Goal: Task Accomplishment & Management: Manage account settings

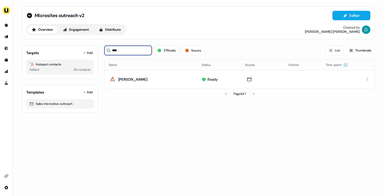
click at [137, 50] on input "****" at bounding box center [127, 50] width 47 height 9
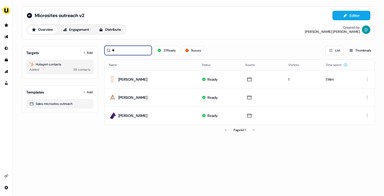
type input "*"
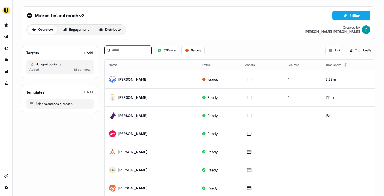
type input "*"
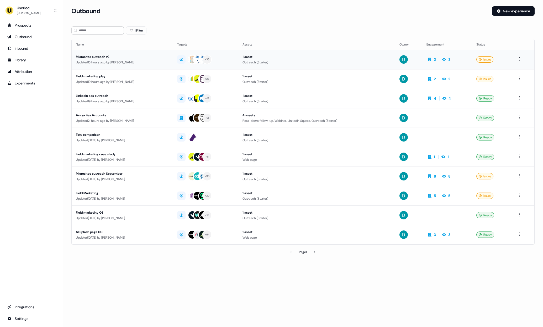
click at [112, 60] on div "Updated 15 hours ago by David Cruickshank" at bounding box center [122, 62] width 93 height 5
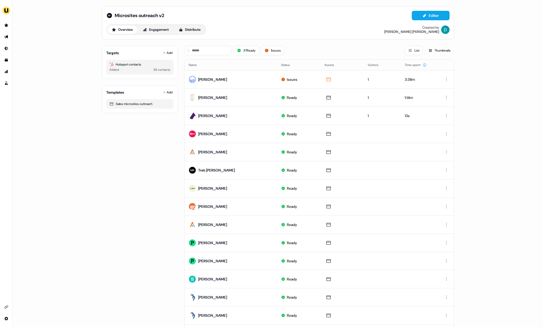
click at [156, 50] on div "Targets Add" at bounding box center [139, 52] width 67 height 5
click at [168, 53] on button "Add" at bounding box center [168, 52] width 12 height 7
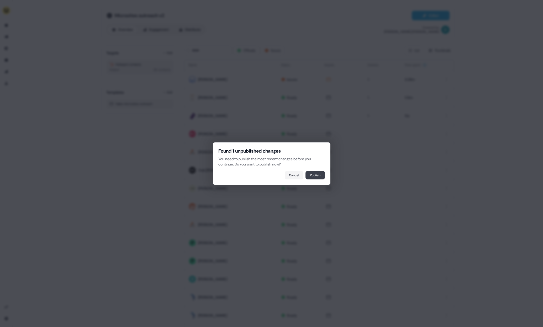
click at [318, 177] on button "Publish" at bounding box center [315, 175] width 19 height 8
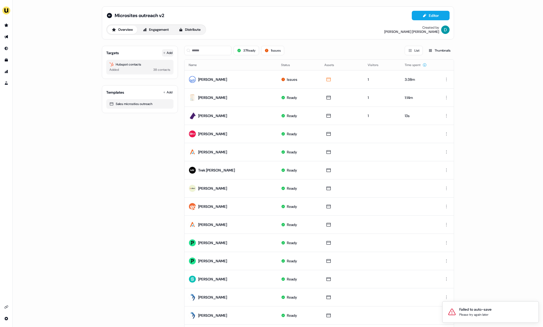
click at [168, 54] on button "Add" at bounding box center [168, 52] width 12 height 7
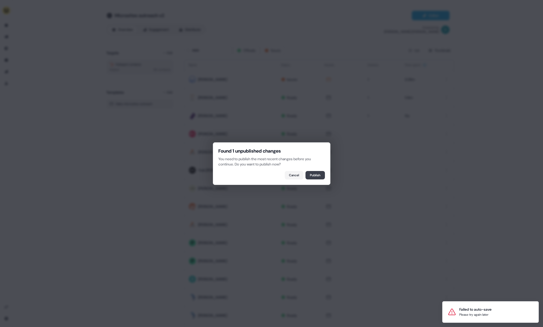
click at [309, 171] on button "Publish" at bounding box center [315, 175] width 19 height 8
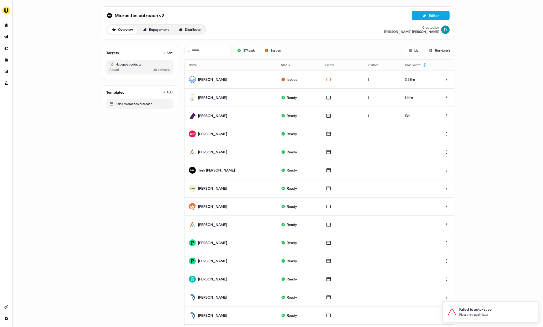
click at [173, 51] on div "Targets Add Hubspot contacts Added 38 contacts" at bounding box center [140, 62] width 76 height 33
click at [166, 53] on button "Add" at bounding box center [168, 52] width 12 height 7
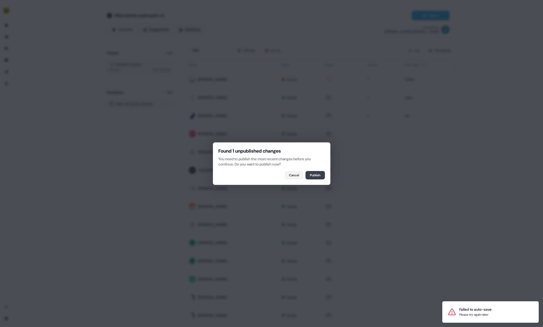
click at [313, 175] on button "Publish" at bounding box center [315, 175] width 19 height 8
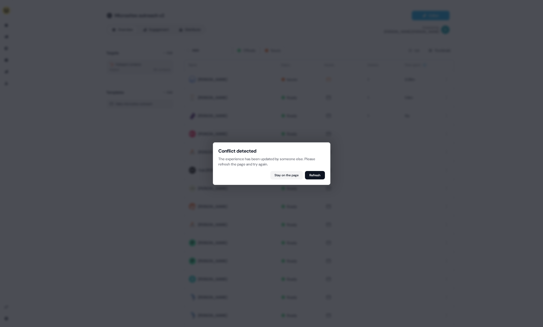
click at [165, 52] on div at bounding box center [271, 163] width 543 height 327
click at [313, 170] on div "Conflict detected The experience has been updated by someone else. Please refre…" at bounding box center [272, 163] width 118 height 43
click at [314, 174] on button "Refresh" at bounding box center [315, 175] width 20 height 8
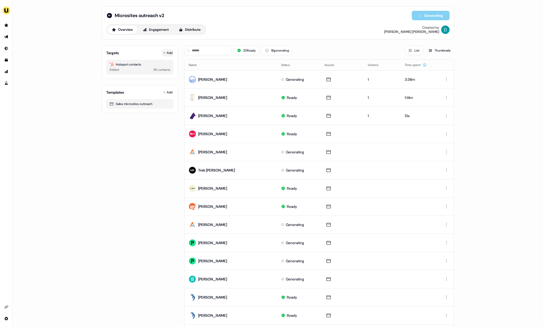
click at [167, 50] on button "Add" at bounding box center [168, 52] width 12 height 7
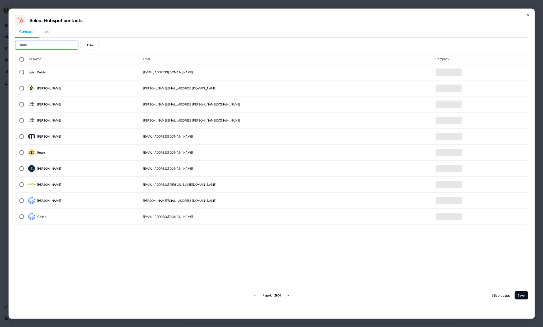
click at [46, 42] on input at bounding box center [46, 45] width 63 height 8
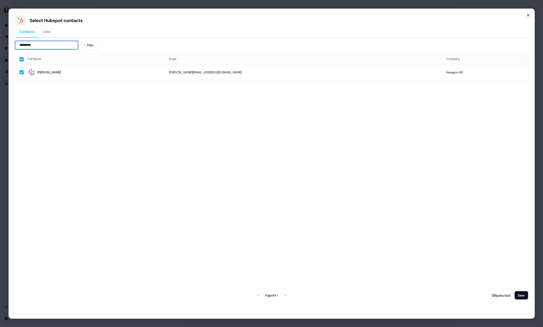
type input "*********"
click at [529, 15] on icon "button" at bounding box center [528, 15] width 4 height 4
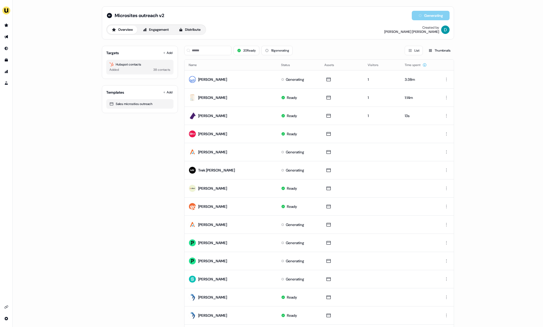
click at [198, 55] on div "20 Ready 18 generating List Thumbnails" at bounding box center [319, 51] width 270 height 18
click at [199, 52] on input at bounding box center [207, 50] width 47 height 9
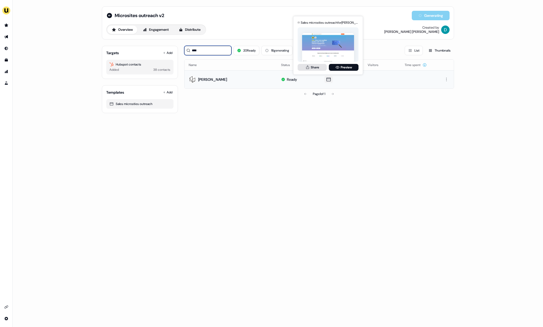
type input "****"
click at [311, 69] on button "Share" at bounding box center [312, 67] width 29 height 7
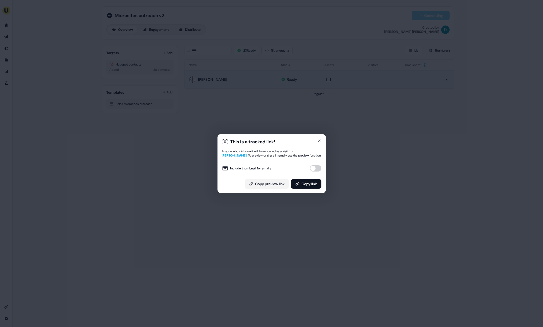
click at [318, 171] on button "Include thumbnail for emails" at bounding box center [316, 168] width 12 height 6
click at [314, 169] on button "Include thumbnail for emails" at bounding box center [316, 168] width 12 height 6
click at [315, 168] on button "Include thumbnail for emails" at bounding box center [316, 168] width 12 height 6
click at [316, 183] on button "Copy link" at bounding box center [306, 183] width 30 height 9
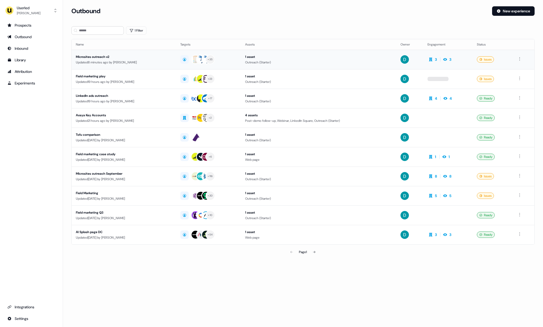
click at [106, 61] on div "Updated 8 minutes ago by David Cruickshank" at bounding box center [124, 62] width 96 height 5
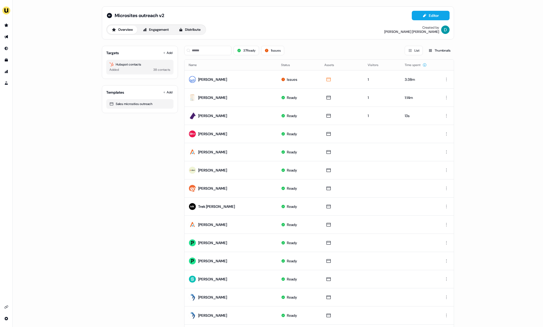
click at [112, 17] on div "Microsites outreach v2" at bounding box center [135, 15] width 58 height 6
click at [110, 16] on icon at bounding box center [109, 15] width 5 height 5
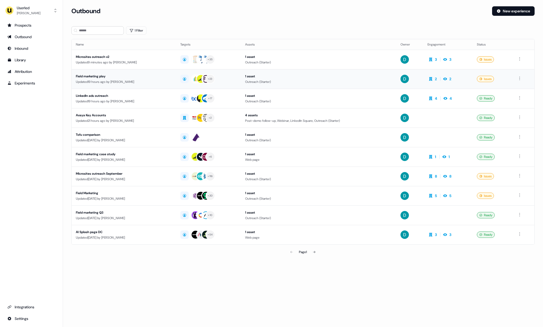
click at [136, 79] on div "Updated 19 hours ago by David Cruickshank" at bounding box center [124, 81] width 96 height 5
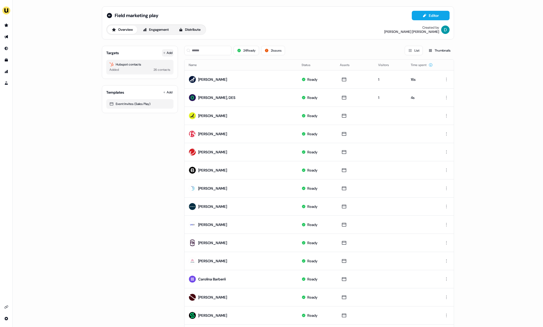
click at [169, 50] on button "Add" at bounding box center [168, 52] width 12 height 7
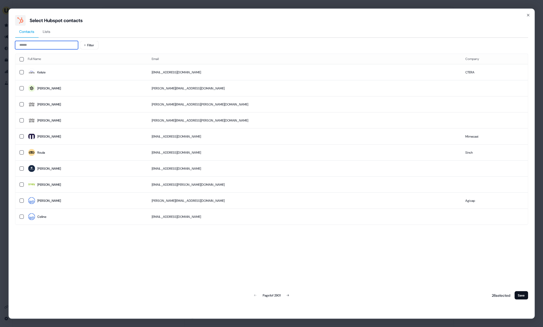
click at [34, 42] on input at bounding box center [46, 45] width 63 height 8
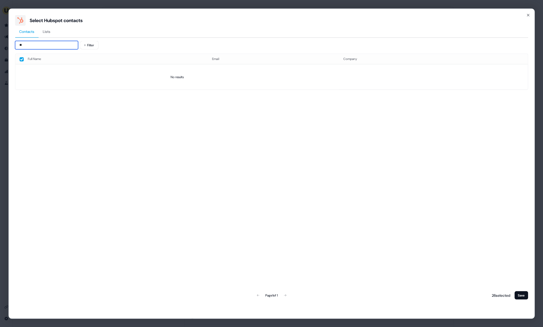
type input "*"
type input "**********"
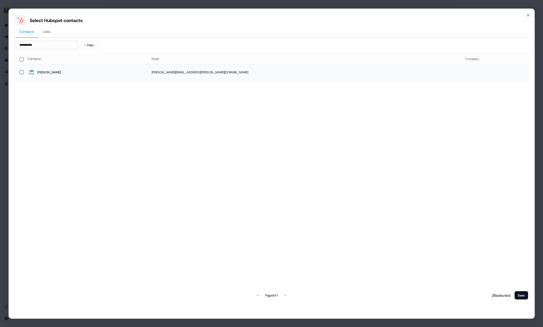
click at [57, 76] on td "Kate" at bounding box center [86, 72] width 124 height 16
click at [522, 294] on button "Save" at bounding box center [522, 295] width 14 height 8
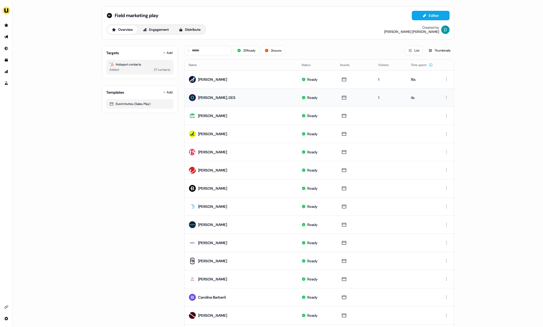
scroll to position [18, 0]
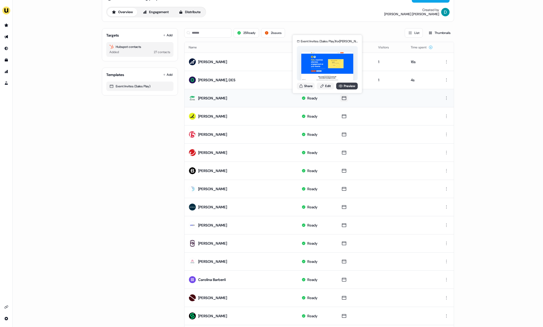
click at [347, 88] on link "Preview" at bounding box center [347, 85] width 22 height 7
click at [308, 86] on button "Share" at bounding box center [306, 85] width 18 height 7
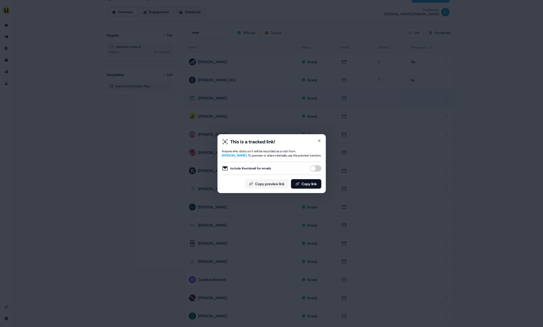
click at [314, 169] on button "Include thumbnail for emails" at bounding box center [316, 168] width 12 height 6
click at [311, 182] on button "Copy link" at bounding box center [306, 183] width 30 height 9
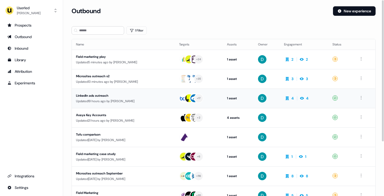
click at [115, 90] on td "LinkedIn ads outreach Updated 19 hours ago by [PERSON_NAME]" at bounding box center [123, 98] width 103 height 19
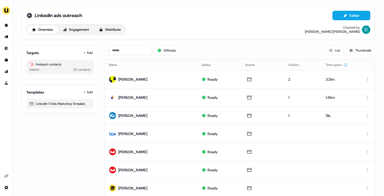
click at [28, 18] on icon at bounding box center [29, 15] width 5 height 5
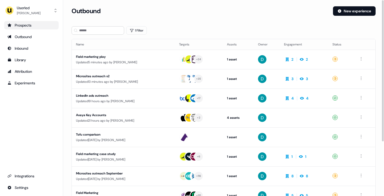
click at [12, 26] on div "Prospects" at bounding box center [31, 25] width 48 height 5
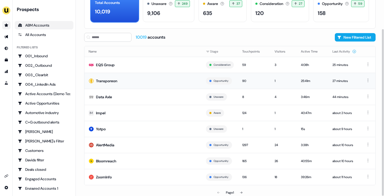
scroll to position [34, 0]
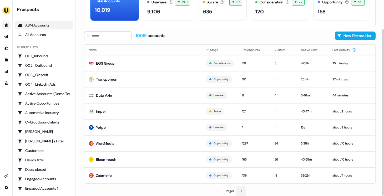
click at [240, 188] on button at bounding box center [241, 191] width 11 height 11
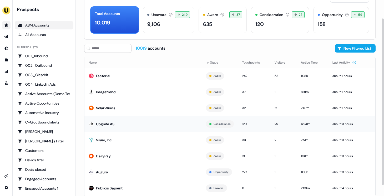
scroll to position [28, 0]
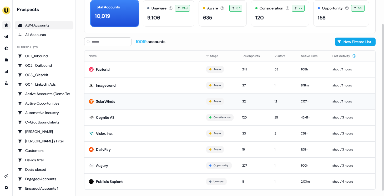
click at [161, 103] on td "SolarWinds" at bounding box center [142, 101] width 117 height 16
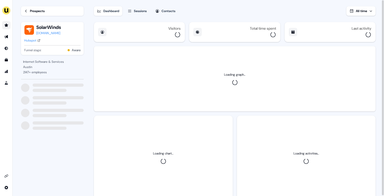
click at [31, 39] on div "Hubspot" at bounding box center [30, 40] width 12 height 5
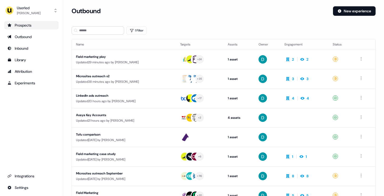
click at [33, 29] on link "Prospects" at bounding box center [31, 25] width 54 height 8
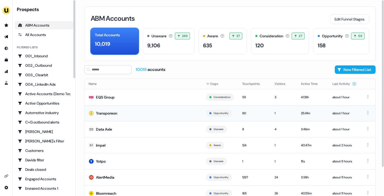
click at [137, 109] on td "Transporeon" at bounding box center [142, 113] width 117 height 16
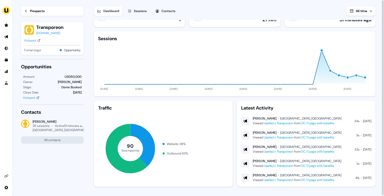
scroll to position [11, 0]
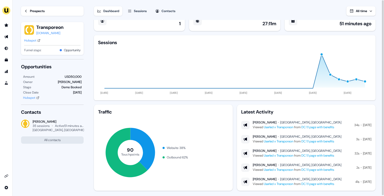
click at [137, 9] on div "Sessions" at bounding box center [140, 10] width 13 height 5
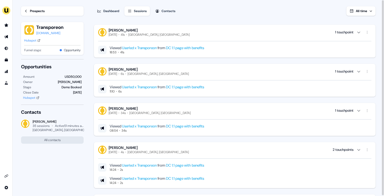
scroll to position [260, 0]
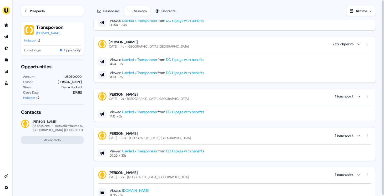
click at [188, 58] on link "DC 1:1 page with benefits" at bounding box center [185, 59] width 38 height 5
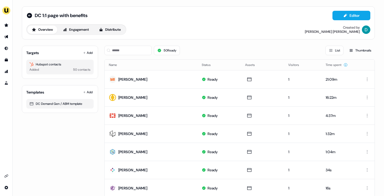
scroll to position [7, 0]
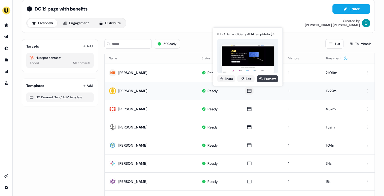
click at [270, 75] on link "Preview" at bounding box center [267, 78] width 22 height 7
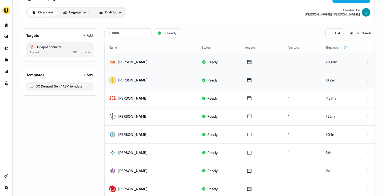
scroll to position [40, 0]
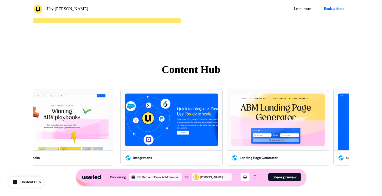
scroll to position [1175, 0]
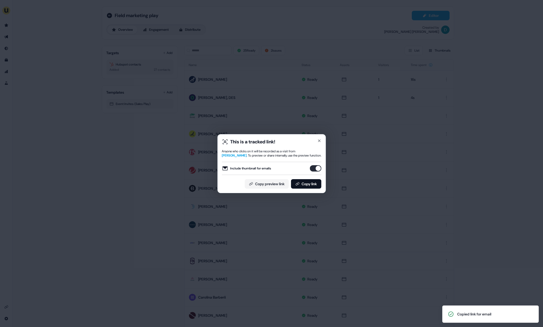
scroll to position [18, 0]
click at [318, 139] on icon "button" at bounding box center [319, 140] width 4 height 4
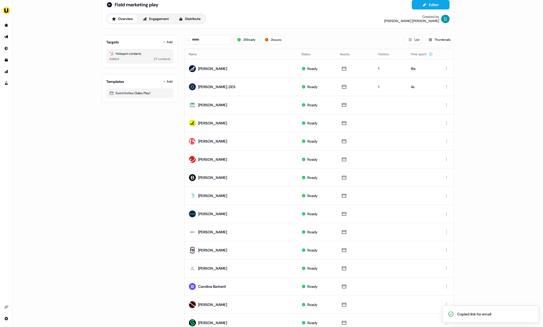
scroll to position [0, 0]
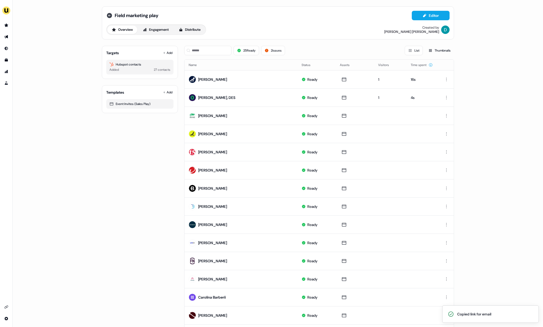
click at [106, 14] on icon at bounding box center [109, 15] width 6 height 6
click at [105, 15] on div "Field marketing play Editor Overview Engagement Distribute Created by David Cru…" at bounding box center [278, 22] width 353 height 33
click at [110, 17] on icon at bounding box center [109, 15] width 5 height 5
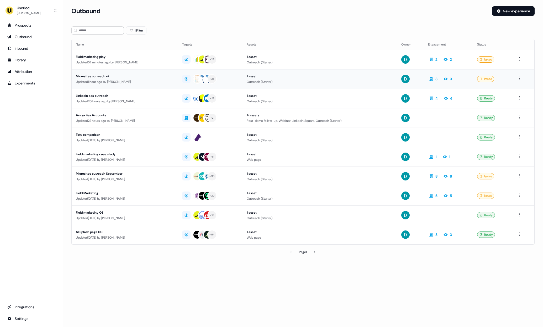
click at [144, 77] on div "Microsites outreach v2" at bounding box center [125, 76] width 98 height 5
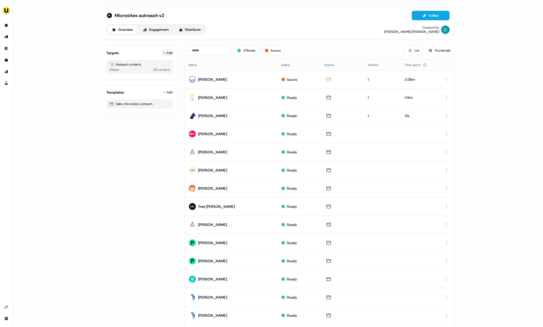
click at [169, 52] on button "Add" at bounding box center [168, 52] width 12 height 7
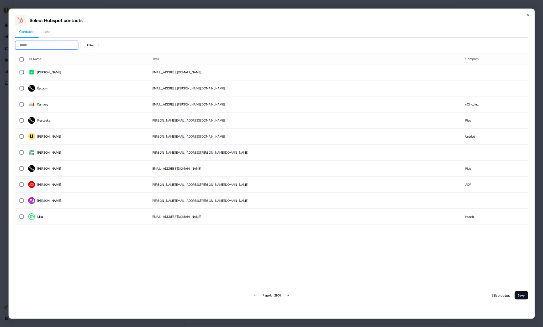
click at [52, 47] on input at bounding box center [46, 45] width 63 height 8
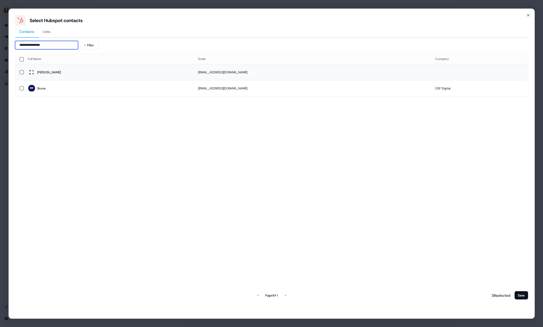
type input "**********"
click at [100, 69] on span "Giovanni" at bounding box center [109, 72] width 162 height 7
click at [524, 294] on button "Save" at bounding box center [522, 295] width 14 height 8
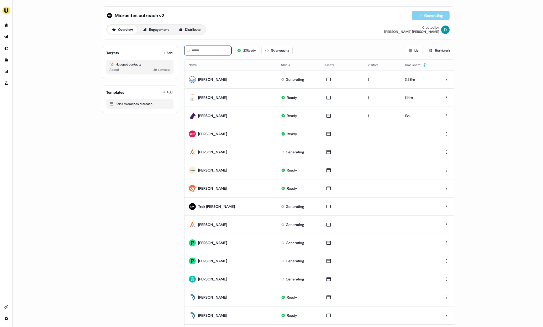
click at [196, 51] on input at bounding box center [207, 50] width 47 height 9
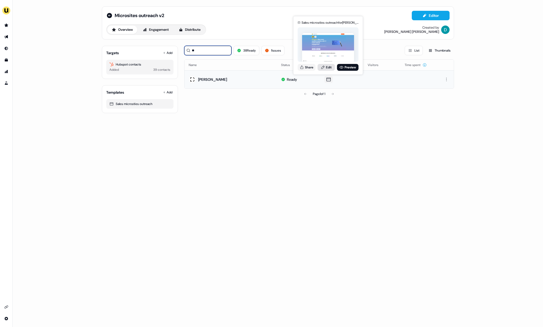
type input "**"
click at [329, 64] on link "Edit" at bounding box center [326, 67] width 17 height 7
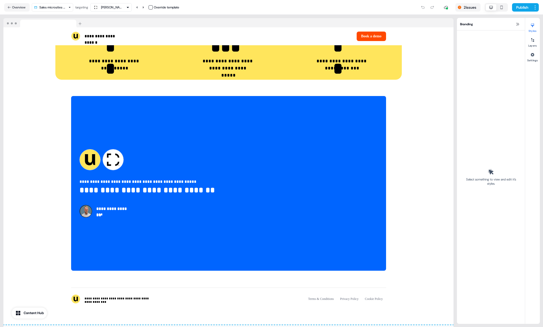
scroll to position [1111, 0]
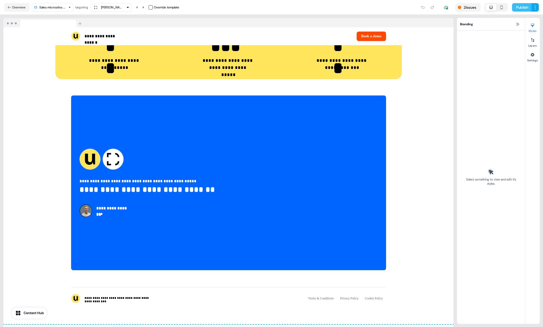
click at [521, 8] on button "Publish" at bounding box center [521, 7] width 19 height 8
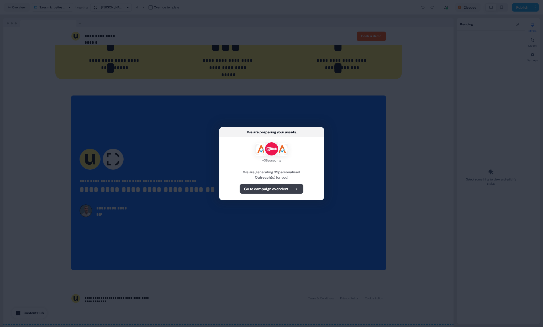
click at [283, 191] on button "Go to campaign overview" at bounding box center [272, 188] width 64 height 9
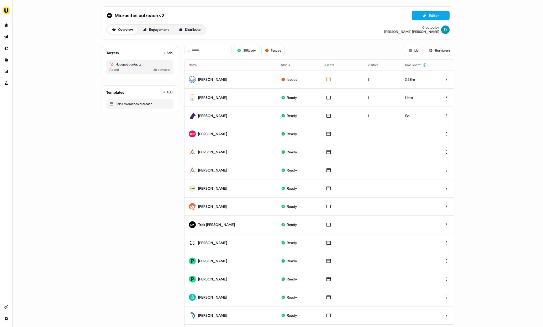
click at [215, 56] on div "38 Ready 1 issues List Thumbnails" at bounding box center [319, 51] width 270 height 18
click at [214, 51] on input at bounding box center [207, 50] width 47 height 9
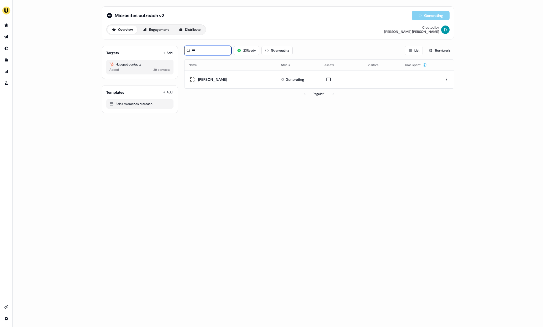
type input "***"
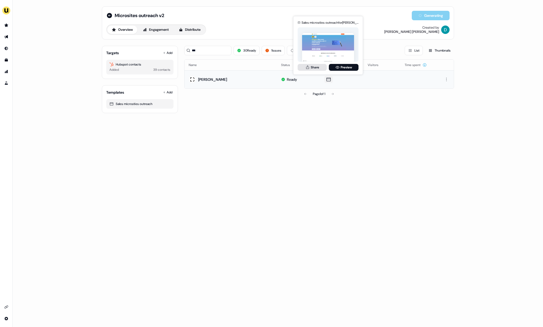
click at [308, 69] on icon at bounding box center [308, 67] width 4 height 4
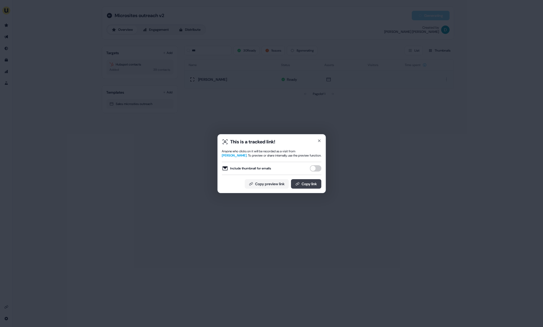
click at [303, 185] on button "Copy link" at bounding box center [306, 183] width 30 height 9
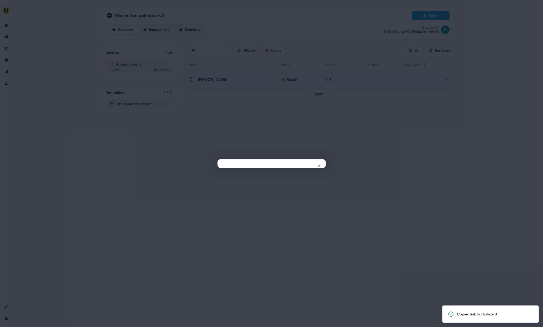
click at [210, 117] on div "Close" at bounding box center [271, 163] width 543 height 327
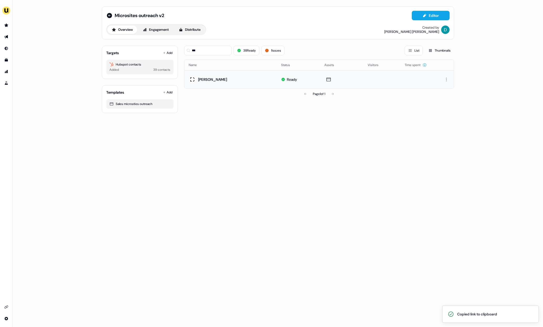
click at [105, 13] on div "Microsites outreach v2 Editor Overview Engagement Distribute Created by David C…" at bounding box center [278, 22] width 353 height 33
click at [107, 14] on icon at bounding box center [109, 15] width 6 height 6
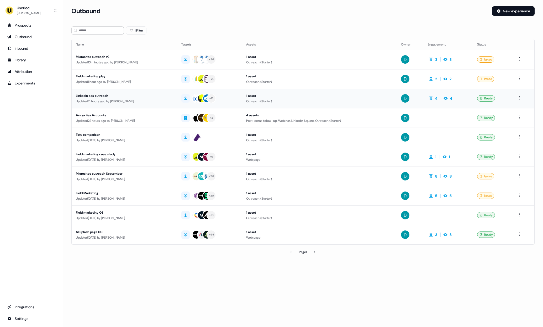
click at [135, 100] on div "Updated 21 hours ago by David Cruickshank" at bounding box center [124, 101] width 97 height 5
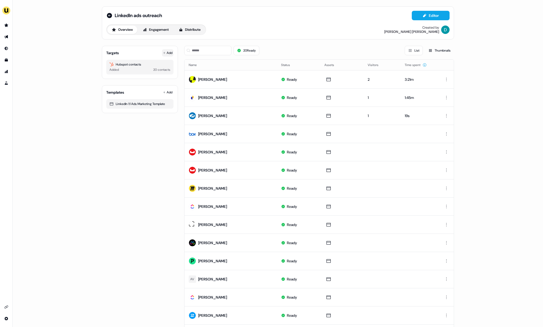
click at [165, 53] on button "Add" at bounding box center [168, 52] width 12 height 7
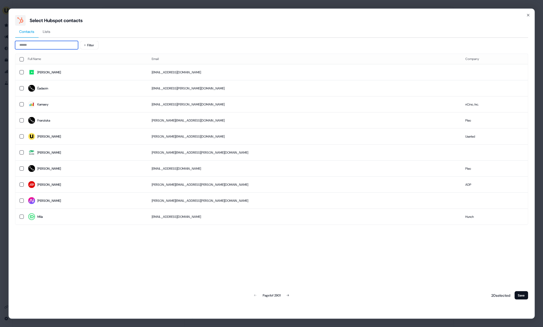
click at [62, 44] on input at bounding box center [46, 45] width 63 height 8
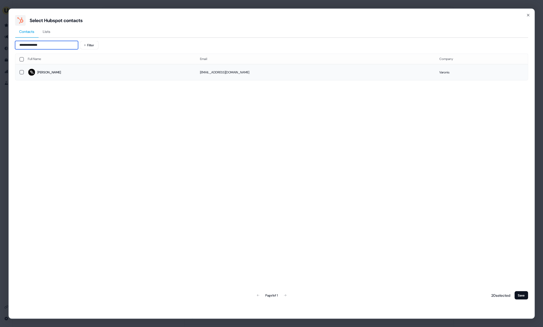
type input "**********"
click at [79, 74] on span "Nicole" at bounding box center [110, 72] width 164 height 7
click at [521, 293] on button "Save" at bounding box center [522, 295] width 14 height 8
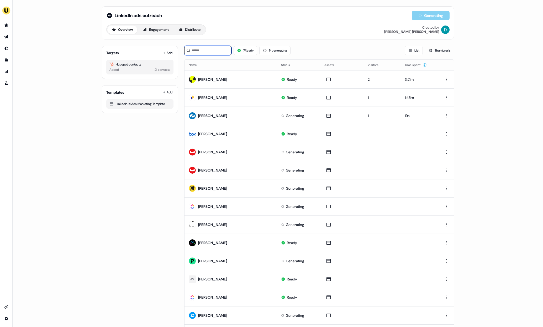
click at [201, 53] on input at bounding box center [207, 50] width 47 height 9
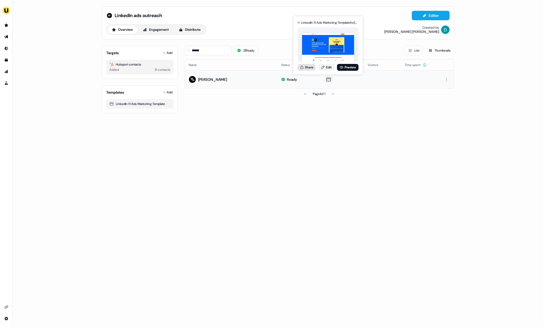
click at [311, 69] on button "Share" at bounding box center [307, 67] width 18 height 7
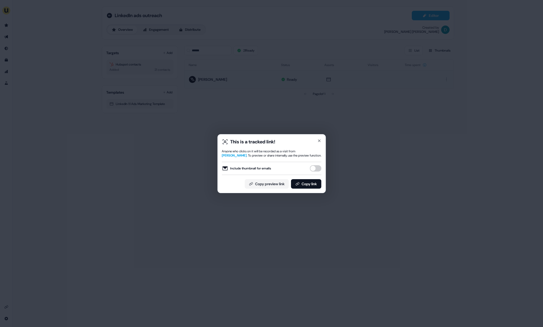
click at [315, 167] on button "Include thumbnail for emails" at bounding box center [316, 168] width 12 height 6
click at [313, 180] on button "Copy link" at bounding box center [306, 183] width 30 height 9
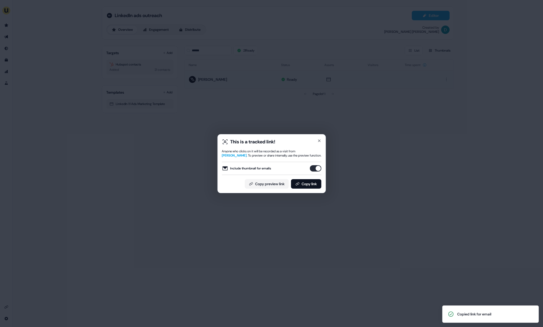
click at [322, 139] on div "This is a tracked link! Anyone who clicks on it will be recorded as a visit fro…" at bounding box center [271, 163] width 108 height 59
click at [317, 138] on icon "button" at bounding box center [319, 140] width 4 height 4
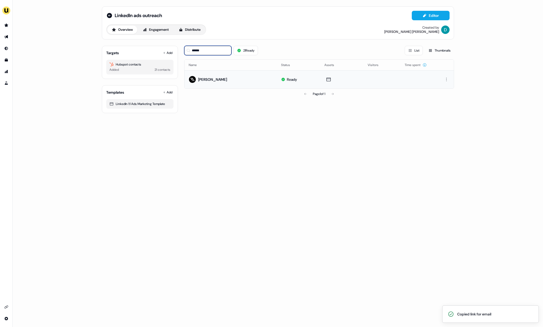
click at [207, 53] on input "******" at bounding box center [207, 50] width 47 height 9
type input "*"
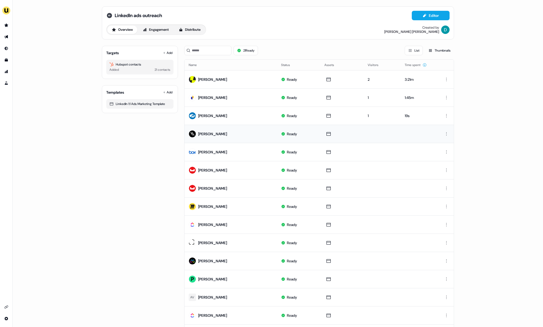
click at [109, 16] on icon at bounding box center [109, 15] width 5 height 5
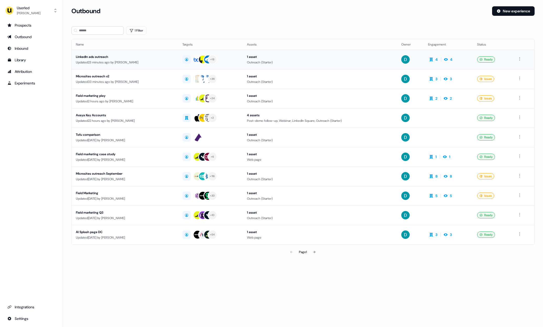
click at [122, 68] on td "LinkedIn ads outreach Updated 23 minutes ago by David Cruickshank" at bounding box center [125, 59] width 107 height 19
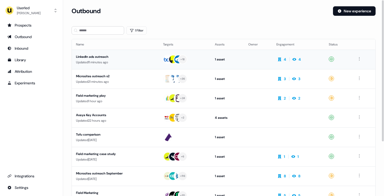
click at [249, 62] on td at bounding box center [258, 59] width 28 height 19
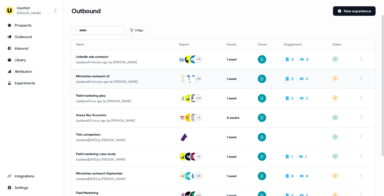
scroll to position [35, 0]
click at [346, 14] on button "New experience" at bounding box center [354, 10] width 43 height 9
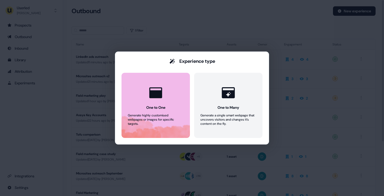
click at [148, 89] on icon at bounding box center [156, 93] width 16 height 16
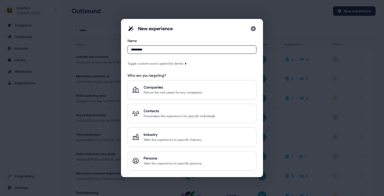
type input "*********"
click at [248, 27] on div "New experience" at bounding box center [191, 29] width 129 height 8
click at [256, 29] on div "New experience Name ********* Toggle custom source panel (for demo) Who are you…" at bounding box center [192, 98] width 142 height 158
click at [254, 30] on icon at bounding box center [252, 28] width 5 height 5
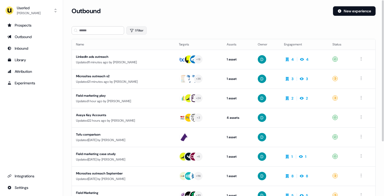
click at [132, 29] on icon "button" at bounding box center [132, 30] width 4 height 4
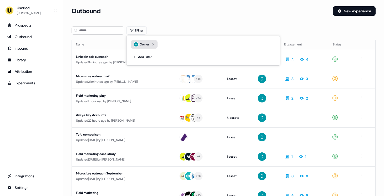
click at [154, 46] on icon "button" at bounding box center [153, 44] width 6 height 6
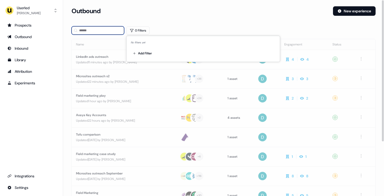
click at [86, 32] on input at bounding box center [97, 30] width 53 height 8
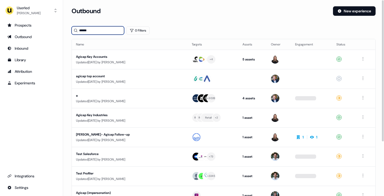
type input "******"
click at [110, 60] on div "Updated 10 months ago by Yann Sarfati" at bounding box center [129, 62] width 107 height 5
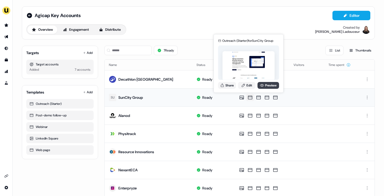
click at [268, 87] on link "Preview" at bounding box center [268, 85] width 22 height 7
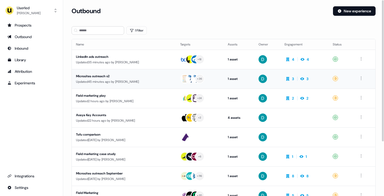
click at [112, 80] on div "Updated 45 minutes ago by [PERSON_NAME]" at bounding box center [124, 81] width 96 height 5
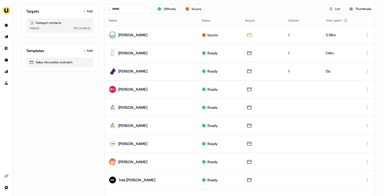
scroll to position [134, 0]
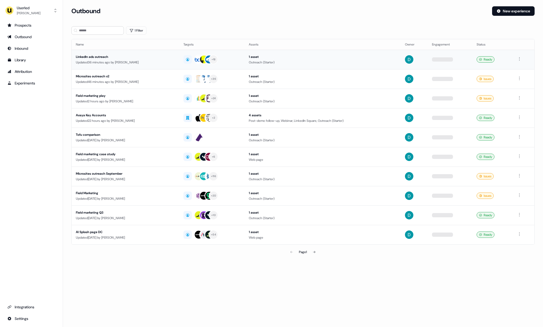
click at [105, 58] on div "LinkedIn ads outreach" at bounding box center [125, 56] width 99 height 5
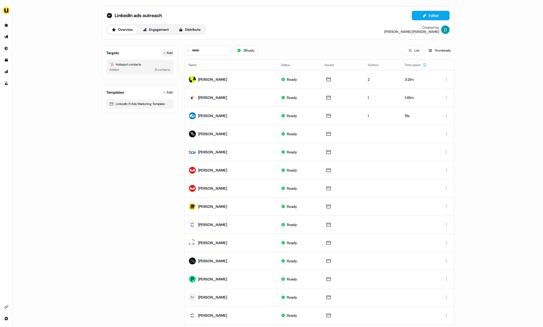
click at [166, 54] on button "Add" at bounding box center [168, 52] width 12 height 7
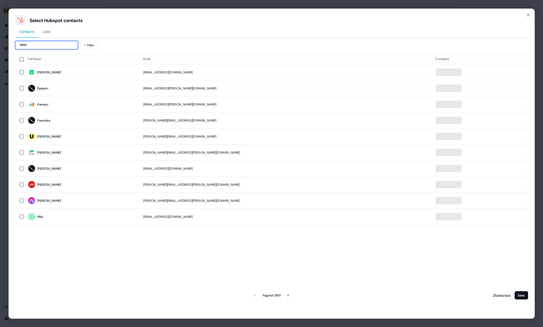
click at [49, 48] on input at bounding box center [46, 45] width 63 height 8
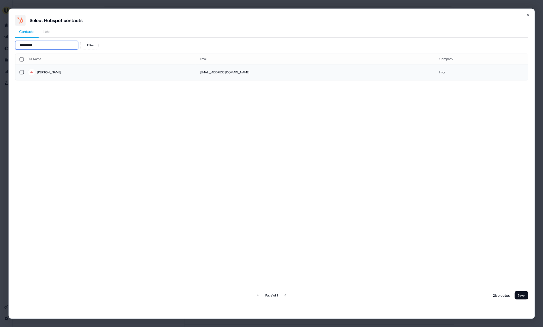
type input "**********"
click at [67, 70] on span "Matt" at bounding box center [110, 72] width 164 height 7
click at [517, 293] on button "Save" at bounding box center [522, 295] width 14 height 8
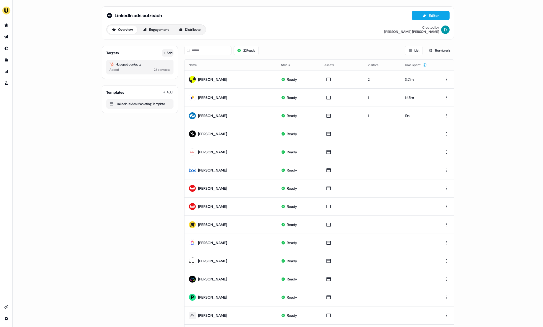
click at [167, 52] on button "Add" at bounding box center [168, 52] width 12 height 7
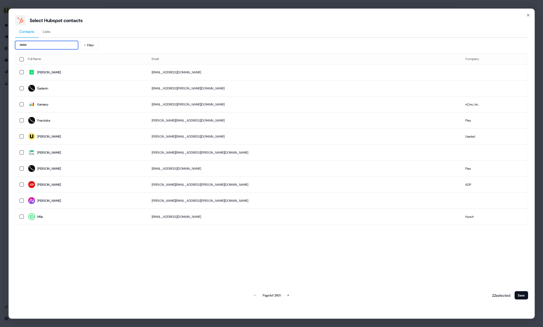
click at [61, 46] on input at bounding box center [46, 45] width 63 height 8
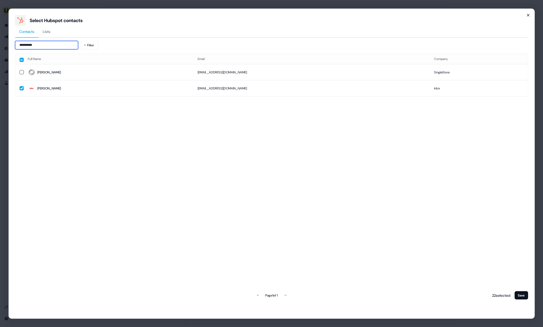
type input "**********"
click at [530, 15] on icon "button" at bounding box center [528, 15] width 4 height 4
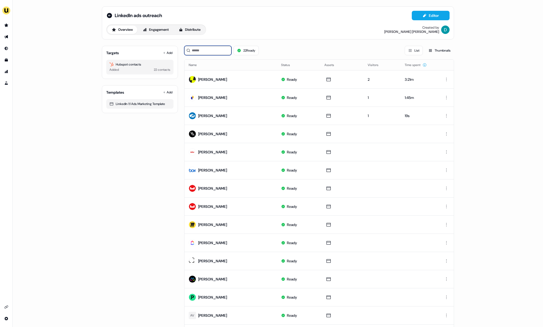
click at [209, 50] on input at bounding box center [207, 50] width 47 height 9
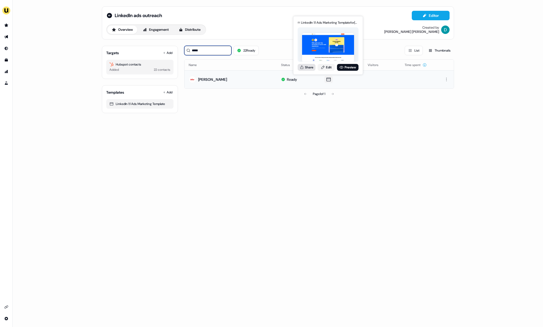
type input "****"
click at [308, 68] on button "Share" at bounding box center [307, 67] width 18 height 7
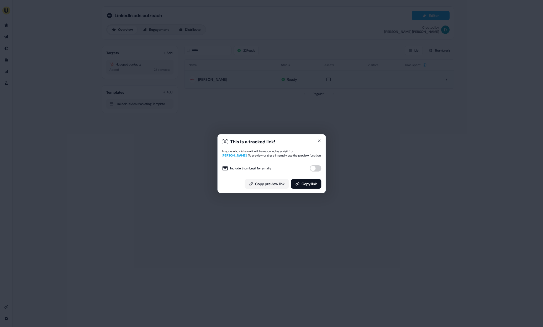
drag, startPoint x: 318, startPoint y: 167, endPoint x: 315, endPoint y: 175, distance: 9.1
click at [318, 167] on button "Include thumbnail for emails" at bounding box center [316, 168] width 12 height 6
click at [315, 183] on button "Copy link" at bounding box center [306, 183] width 30 height 9
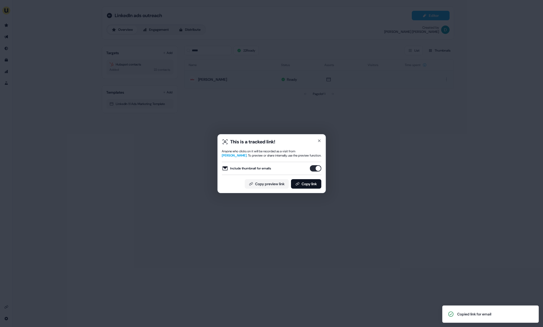
drag, startPoint x: 263, startPoint y: 124, endPoint x: 112, endPoint y: 56, distance: 165.7
click at [263, 123] on div "This is a tracked link! Anyone who clicks on it will be recorded as a visit fro…" at bounding box center [271, 163] width 543 height 327
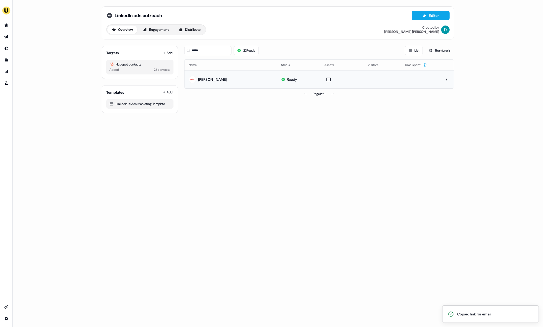
click at [106, 15] on icon at bounding box center [109, 15] width 6 height 6
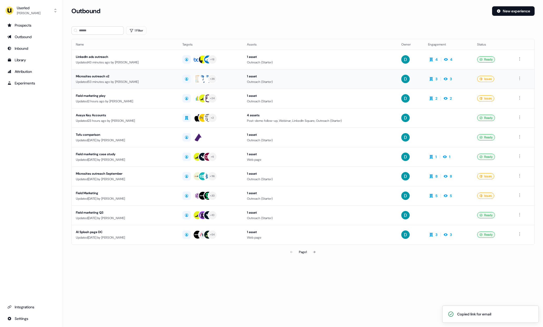
click at [134, 77] on div "Microsites outreach v2" at bounding box center [125, 76] width 98 height 5
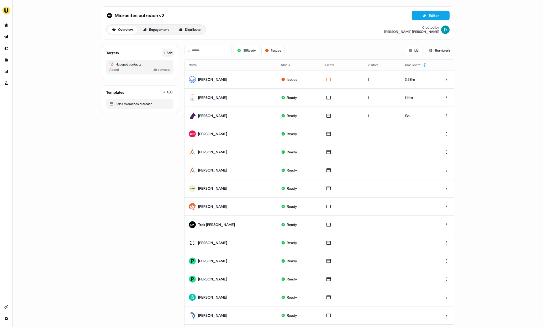
click at [167, 52] on button "Add" at bounding box center [168, 52] width 12 height 7
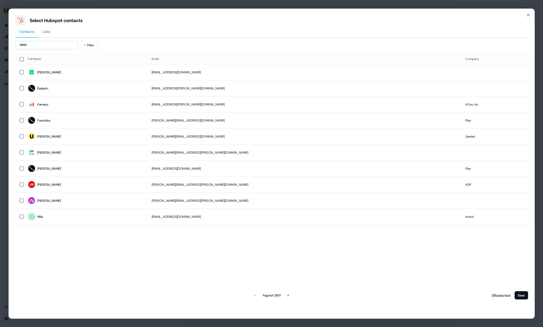
click at [66, 41] on div "Contacts Lists Filter Full Name Email Company Raj rajb@cybcube.com Éadaoin ead…" at bounding box center [272, 162] width 514 height 275
click at [66, 47] on input at bounding box center [46, 45] width 63 height 8
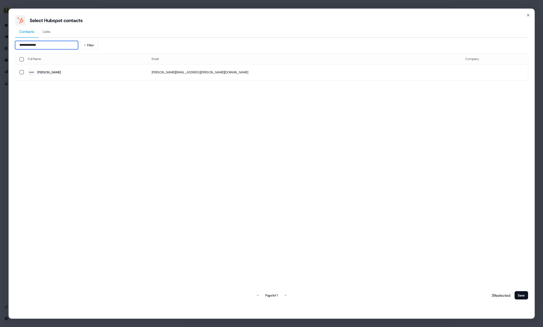
type input "**********"
click at [87, 72] on span "Lucia" at bounding box center [86, 72] width 116 height 7
click at [524, 294] on button "Save" at bounding box center [522, 295] width 14 height 8
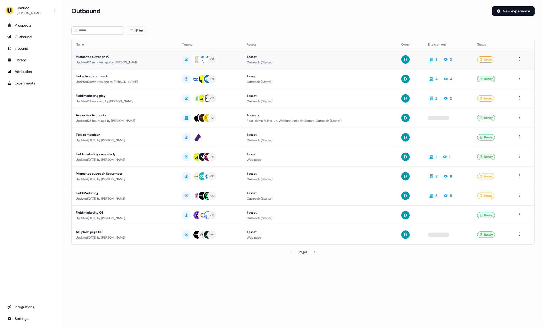
click at [118, 56] on div "Microsites outreach v2" at bounding box center [125, 56] width 98 height 5
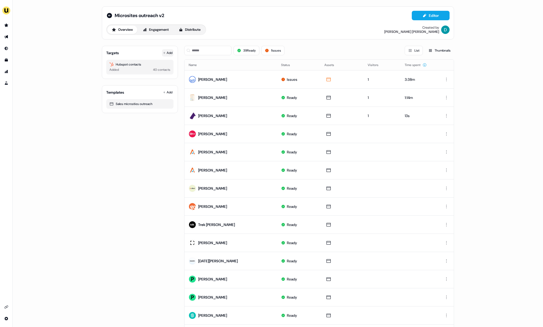
click at [166, 51] on button "Add" at bounding box center [168, 52] width 12 height 7
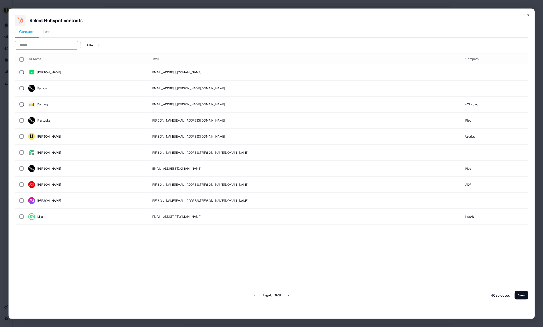
click at [59, 46] on input at bounding box center [46, 45] width 63 height 8
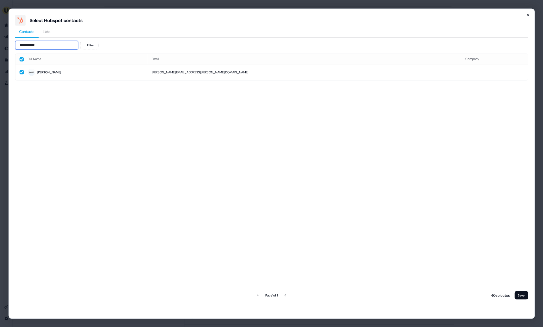
type input "**********"
click at [529, 15] on icon "button" at bounding box center [528, 15] width 2 height 2
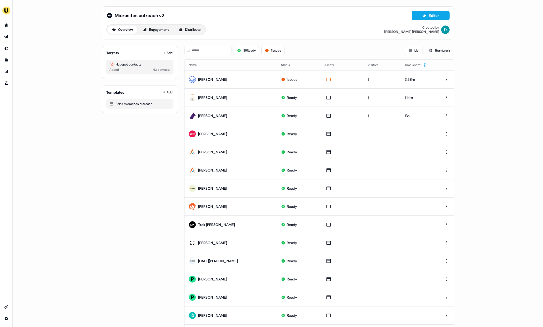
click at [222, 45] on div "39 Ready 1 issues List Thumbnails" at bounding box center [319, 51] width 270 height 18
click at [220, 51] on input at bounding box center [207, 50] width 47 height 9
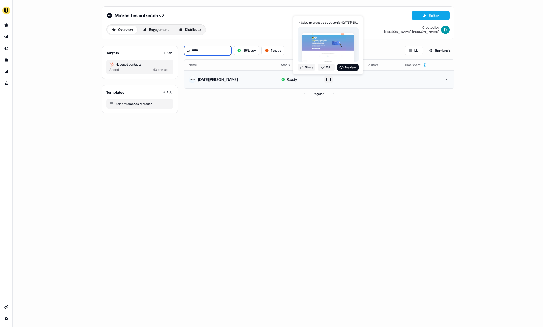
type input "*****"
click at [315, 70] on div "Share Edit Preview" at bounding box center [328, 67] width 61 height 7
click at [307, 70] on div "Sales microsties outreach for [DATE][PERSON_NAME] Share Edit Preview" at bounding box center [328, 45] width 63 height 55
click at [311, 66] on button "Share" at bounding box center [307, 67] width 18 height 7
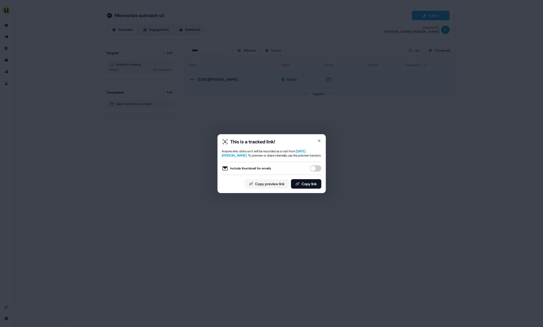
click at [318, 167] on button "Include thumbnail for emails" at bounding box center [316, 168] width 12 height 6
click at [317, 178] on div "This is a tracked link! Anyone who clicks on it will be recorded as a visit fro…" at bounding box center [272, 163] width 100 height 50
click at [315, 183] on button "Copy link" at bounding box center [306, 183] width 30 height 9
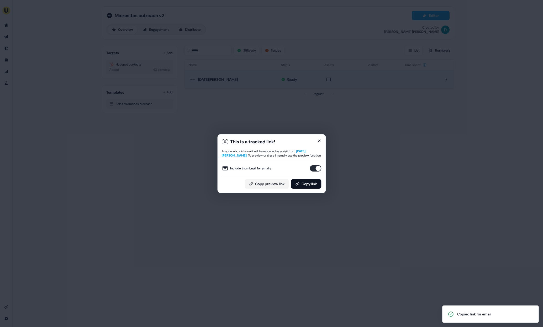
drag, startPoint x: 323, startPoint y: 143, endPoint x: 321, endPoint y: 142, distance: 2.7
click at [323, 143] on div "This is a tracked link! Anyone who clicks on it will be recorded as a visit fro…" at bounding box center [271, 163] width 108 height 59
click at [321, 142] on icon "button" at bounding box center [319, 140] width 4 height 4
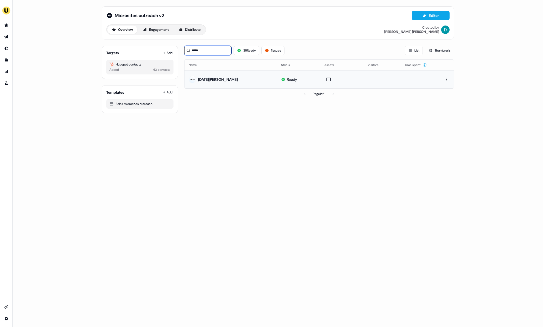
drag, startPoint x: 214, startPoint y: 52, endPoint x: 190, endPoint y: 37, distance: 28.9
click at [183, 47] on div "Targets Add Hubspot contacts Added 40 contacts Templates Add Sales microsties o…" at bounding box center [278, 77] width 353 height 71
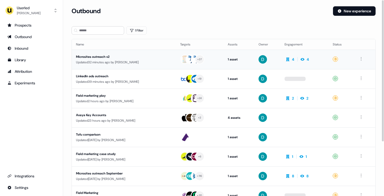
click at [115, 50] on td "Microsites outreach v2 Updated 32 minutes ago by [PERSON_NAME]" at bounding box center [124, 59] width 104 height 19
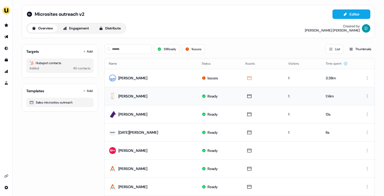
scroll to position [2, 0]
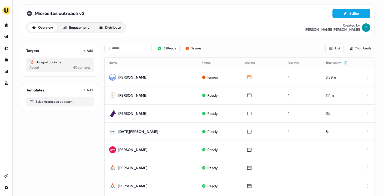
click at [29, 14] on icon at bounding box center [29, 13] width 5 height 5
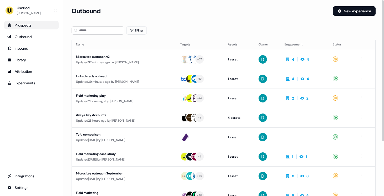
click at [8, 25] on icon "Go to prospects" at bounding box center [10, 24] width 4 height 3
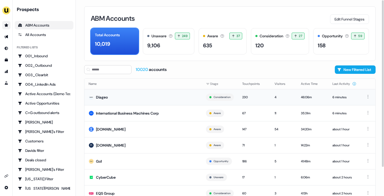
click at [124, 91] on td "Diageo" at bounding box center [142, 97] width 117 height 16
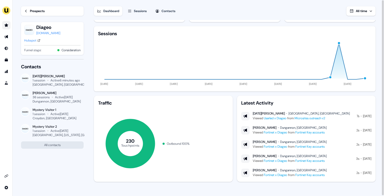
scroll to position [1, 0]
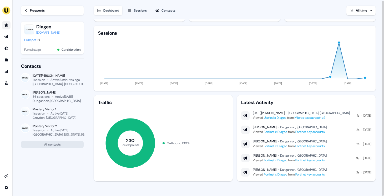
click at [42, 8] on div "Prospects" at bounding box center [37, 10] width 15 height 5
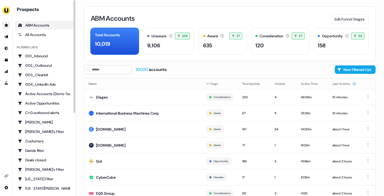
click at [2, 23] on li "side nav menu" at bounding box center [6, 25] width 12 height 8
click at [4, 24] on icon "Go to prospects" at bounding box center [6, 25] width 4 height 4
click at [7, 38] on icon "Go to outbound experience" at bounding box center [6, 37] width 4 height 4
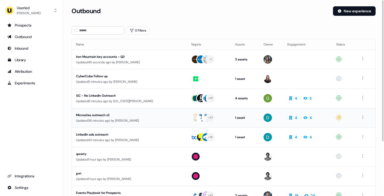
click at [137, 118] on div "Updated 36 minutes ago by David Cruickshank" at bounding box center [129, 120] width 106 height 5
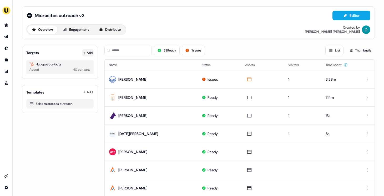
click at [87, 50] on button "Add" at bounding box center [88, 52] width 12 height 7
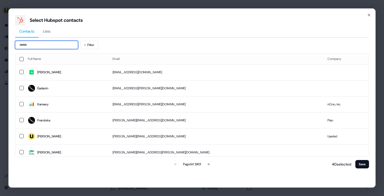
click at [41, 41] on input at bounding box center [46, 45] width 63 height 8
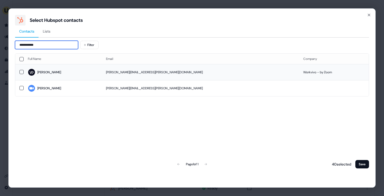
type input "**********"
click at [89, 72] on span "Barry" at bounding box center [63, 72] width 70 height 7
click at [361, 164] on button "Save" at bounding box center [362, 164] width 14 height 8
click at [361, 163] on button "Save" at bounding box center [362, 164] width 14 height 8
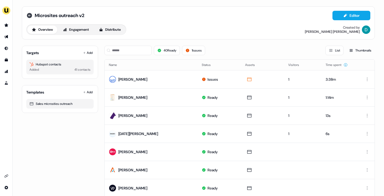
click at [29, 16] on icon at bounding box center [29, 15] width 5 height 5
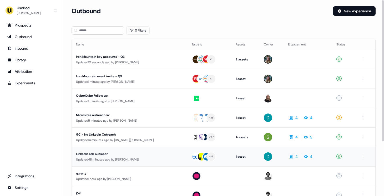
click at [147, 154] on div "LinkedIn ads outreach" at bounding box center [124, 153] width 96 height 5
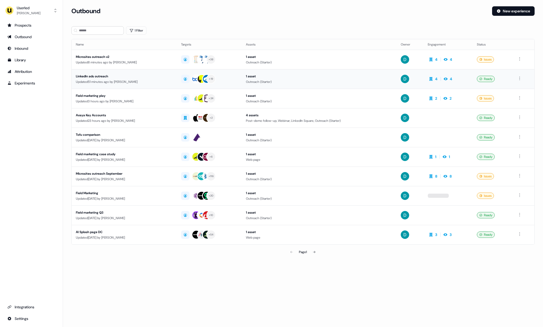
click at [128, 83] on div "Updated 51 minutes ago by [PERSON_NAME]" at bounding box center [124, 81] width 97 height 5
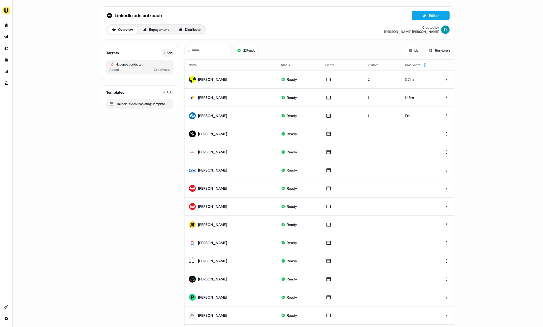
click at [172, 52] on button "Add" at bounding box center [168, 52] width 12 height 7
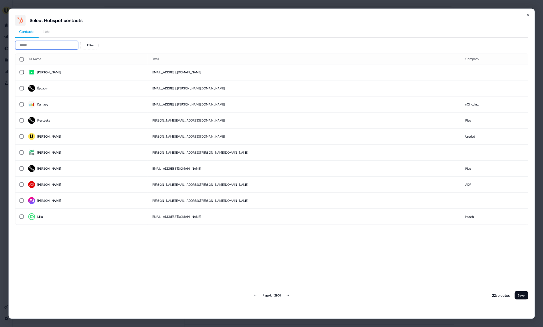
click at [71, 49] on input at bounding box center [46, 45] width 63 height 8
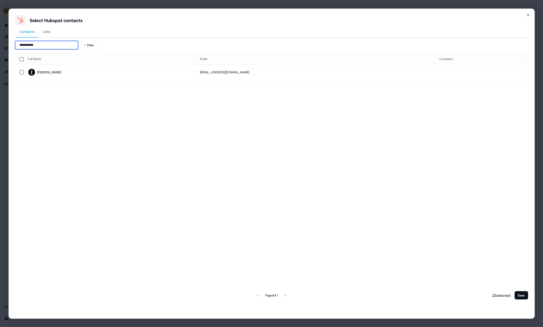
type input "**********"
click at [96, 81] on div "Full Name Email Company [PERSON_NAME] [PERSON_NAME][EMAIL_ADDRESS][DOMAIN_NAME]…" at bounding box center [272, 176] width 514 height 247
click at [96, 69] on span "[PERSON_NAME]" at bounding box center [110, 72] width 164 height 7
click at [523, 296] on button "Save" at bounding box center [522, 295] width 14 height 8
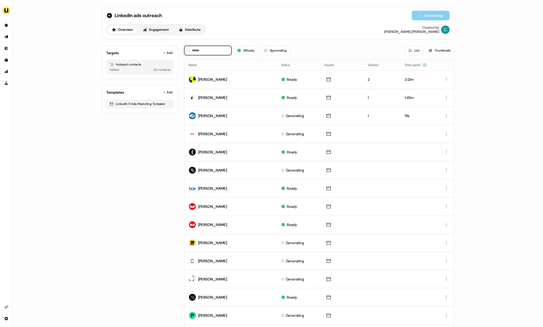
click at [199, 50] on input at bounding box center [207, 50] width 47 height 9
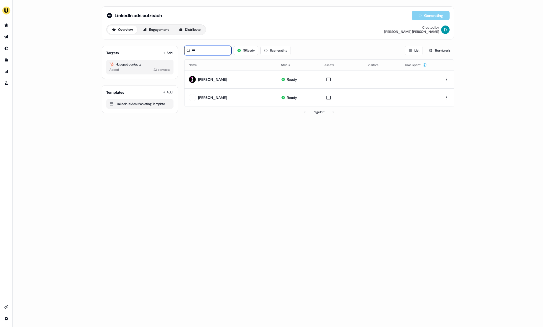
type input "***"
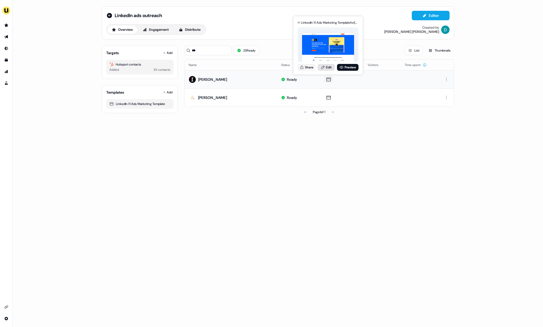
click at [327, 66] on link "Edit" at bounding box center [326, 67] width 17 height 7
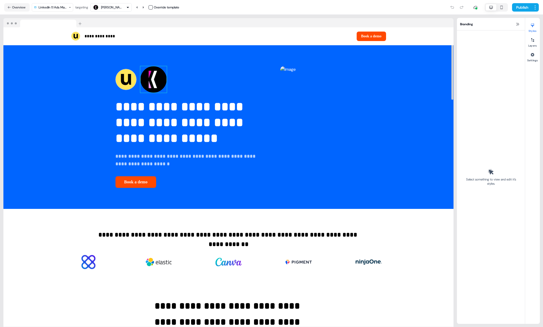
click at [141, 82] on img at bounding box center [154, 79] width 26 height 26
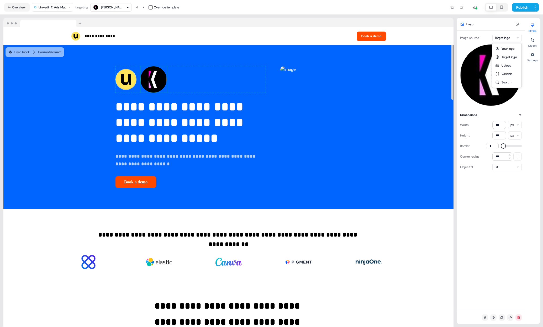
click at [508, 41] on html "**********" at bounding box center [271, 163] width 543 height 327
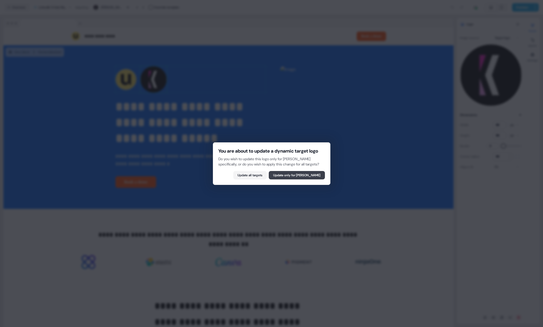
click at [294, 179] on button "Update only for [PERSON_NAME]" at bounding box center [297, 175] width 56 height 8
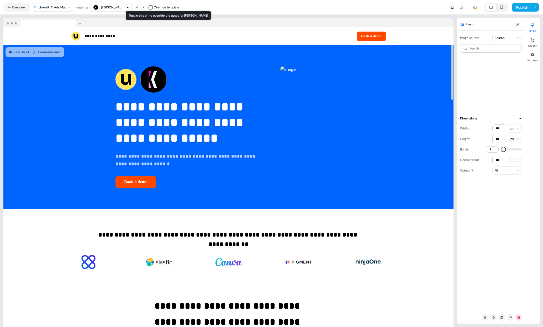
click at [153, 6] on button "button" at bounding box center [151, 7] width 4 height 4
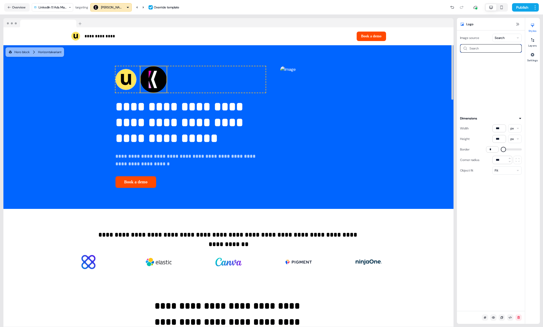
click at [490, 48] on input at bounding box center [491, 48] width 62 height 8
type input "*******"
click at [504, 64] on div "kinesso.com" at bounding box center [490, 66] width 28 height 5
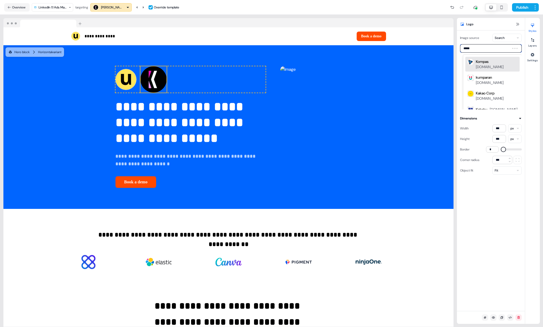
type input "******"
click at [488, 64] on div "KINESSO" at bounding box center [483, 61] width 14 height 5
type input "*******"
click at [493, 62] on div "KINESSO kinesso.com" at bounding box center [497, 64] width 42 height 11
type input "*******"
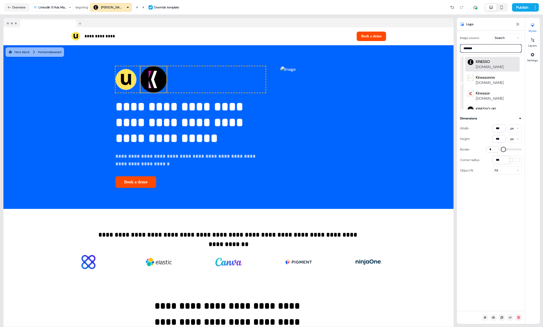
click at [481, 62] on div "KINESSO" at bounding box center [483, 61] width 14 height 5
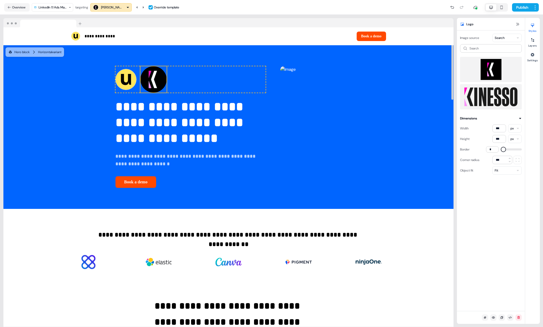
click at [494, 72] on img at bounding box center [491, 69] width 53 height 21
click at [518, 6] on button "Publish" at bounding box center [521, 7] width 19 height 8
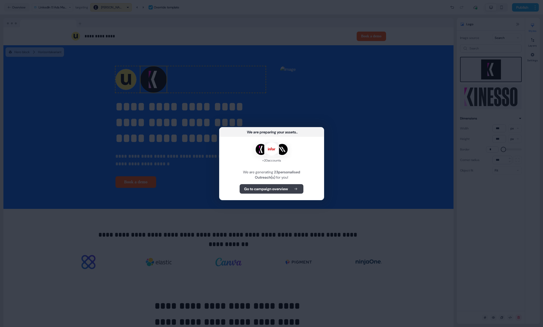
click at [287, 186] on b "Go to campaign overview" at bounding box center [266, 188] width 44 height 5
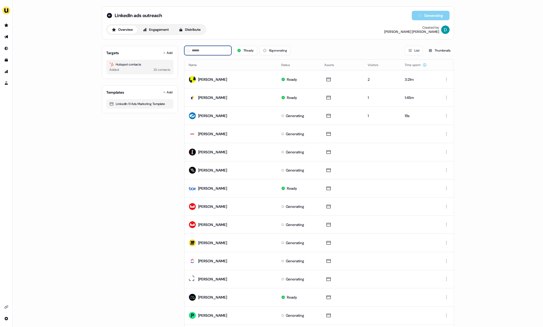
click at [219, 50] on input at bounding box center [207, 50] width 47 height 9
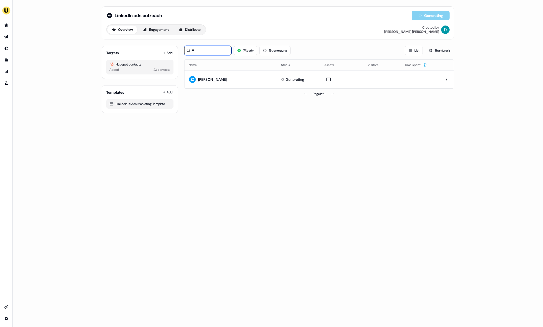
type input "*"
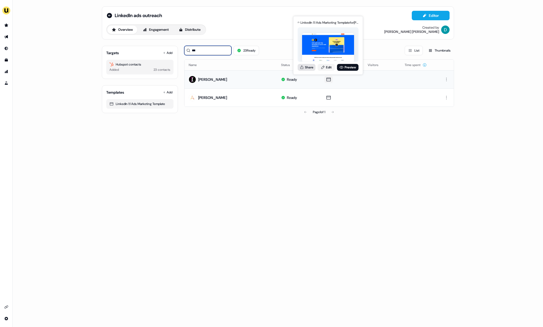
type input "***"
click at [312, 68] on button "Share" at bounding box center [307, 67] width 18 height 7
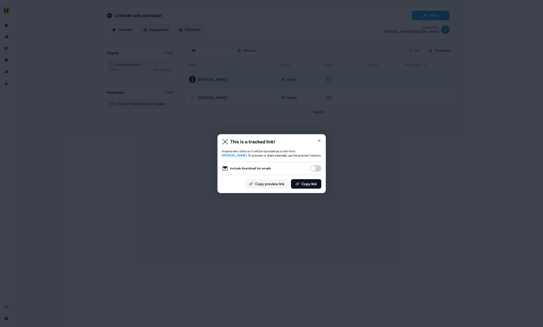
click at [314, 170] on button "Include thumbnail for emails" at bounding box center [316, 168] width 12 height 6
drag, startPoint x: 315, startPoint y: 181, endPoint x: 217, endPoint y: 34, distance: 177.0
click at [315, 181] on button "Copy link" at bounding box center [306, 183] width 30 height 9
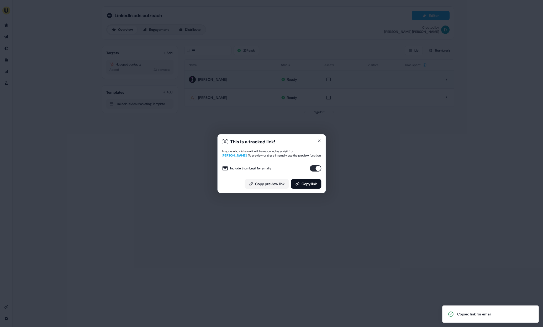
drag, startPoint x: 144, startPoint y: 104, endPoint x: 119, endPoint y: 60, distance: 51.2
click at [144, 104] on div "This is a tracked link! Anyone who clicks on it will be recorded as a visit fro…" at bounding box center [271, 163] width 543 height 327
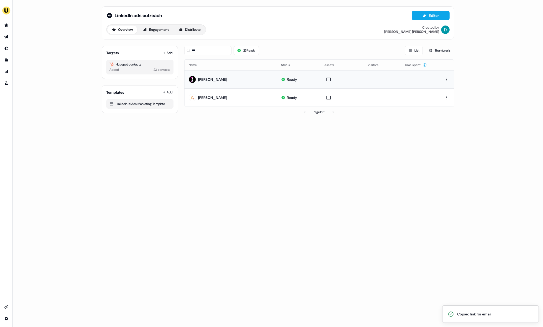
click at [107, 11] on div "LinkedIn ads outreach Editor" at bounding box center [278, 15] width 344 height 9
click at [114, 14] on div "LinkedIn ads outreach" at bounding box center [134, 15] width 56 height 6
click at [107, 15] on icon at bounding box center [109, 15] width 6 height 6
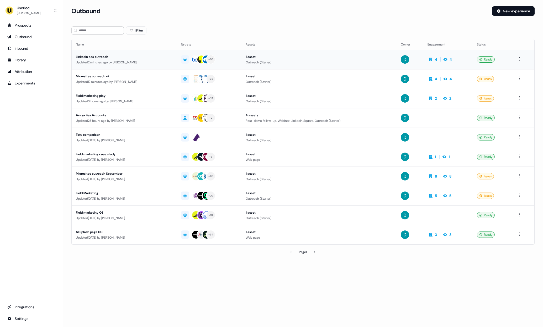
click at [137, 61] on div "Updated 2 minutes ago by David Cruickshank" at bounding box center [124, 62] width 97 height 5
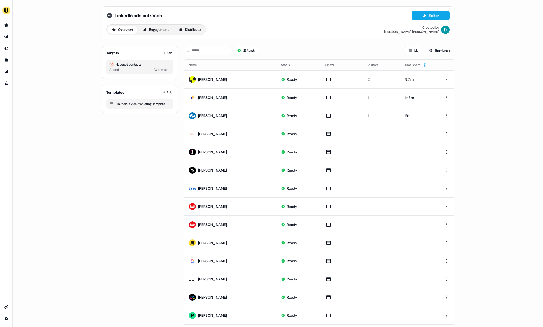
click at [108, 17] on icon at bounding box center [109, 15] width 5 height 5
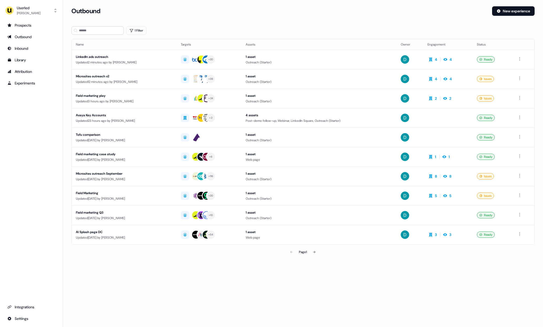
click at [151, 82] on div "Updated 12 minutes ago by David Cruickshank" at bounding box center [124, 81] width 97 height 5
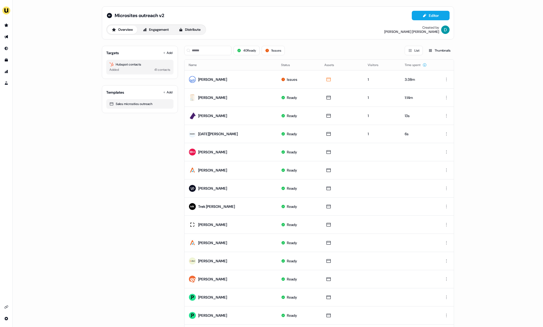
click at [159, 50] on div "Targets Add" at bounding box center [139, 52] width 67 height 5
click at [163, 52] on icon at bounding box center [164, 52] width 3 height 3
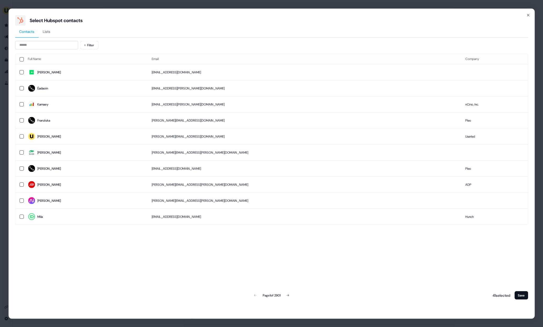
click at [50, 39] on div "Contacts Lists Filter Full Name Email Company Raj rajb@cybcube.com Éadaoin ead…" at bounding box center [272, 162] width 514 height 275
click at [50, 44] on input at bounding box center [46, 45] width 63 height 8
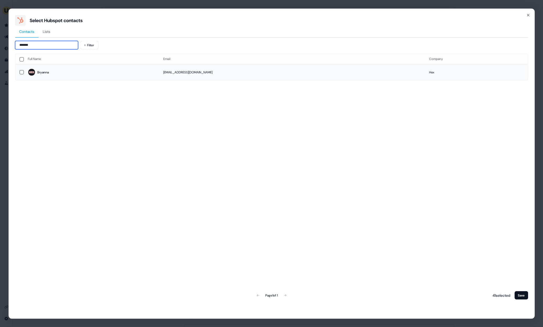
type input "*******"
click at [66, 70] on span "Bryanna" at bounding box center [91, 72] width 127 height 7
click at [521, 294] on button "Save" at bounding box center [522, 295] width 14 height 8
click at [509, 285] on div "Full Name Email Company Bryanna bclancy@hex.tech Hex Page 1 of 1 42 selected Sa…" at bounding box center [272, 176] width 514 height 247
click at [518, 294] on button "Save" at bounding box center [522, 295] width 14 height 8
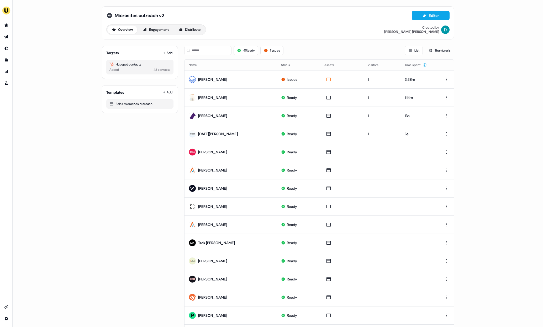
click at [109, 16] on icon at bounding box center [109, 15] width 5 height 5
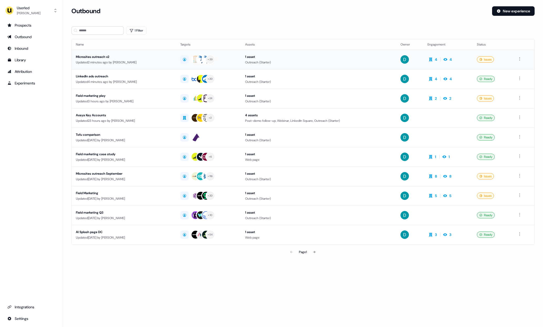
click at [164, 55] on div "Microsites outreach v2" at bounding box center [124, 56] width 96 height 5
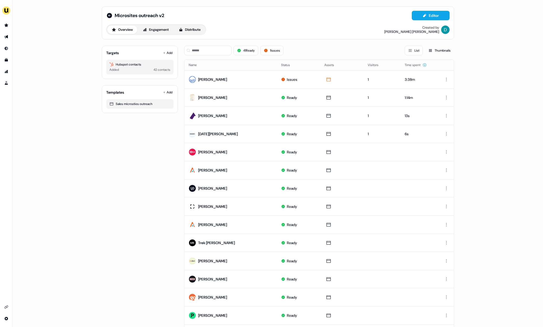
click at [169, 48] on div "Targets Add Hubspot contacts Added 42 contacts" at bounding box center [140, 62] width 76 height 33
click at [170, 53] on button "Add" at bounding box center [168, 52] width 12 height 7
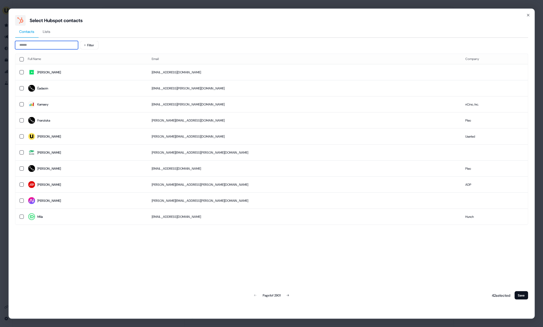
click at [57, 47] on input at bounding box center [46, 45] width 63 height 8
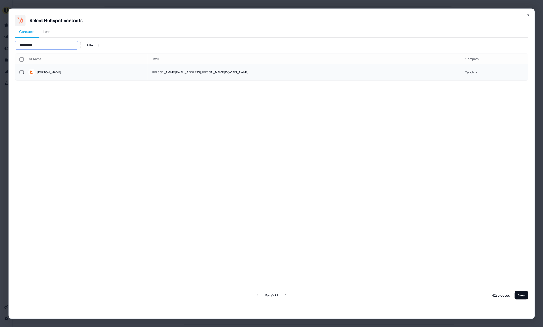
type input "**********"
click at [61, 75] on span "Kevin" at bounding box center [86, 72] width 116 height 7
click at [521, 291] on button "Save" at bounding box center [522, 295] width 14 height 8
click at [522, 292] on button "Save" at bounding box center [522, 295] width 14 height 8
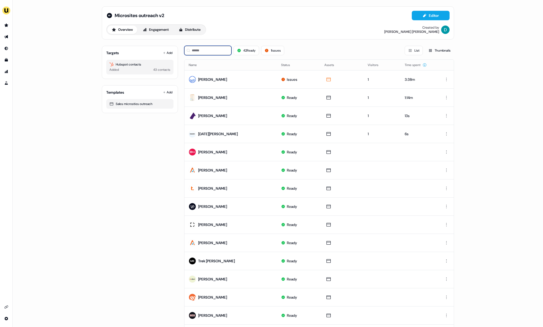
click at [205, 50] on input at bounding box center [207, 50] width 47 height 9
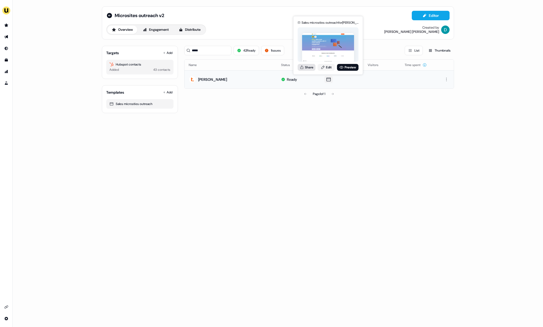
click at [308, 67] on button "Share" at bounding box center [307, 67] width 18 height 7
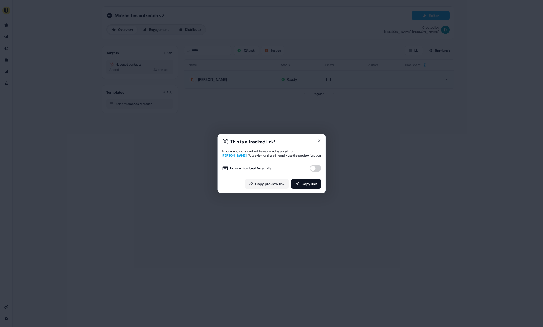
click at [319, 167] on button "Include thumbnail for emails" at bounding box center [316, 168] width 12 height 6
click at [314, 187] on button "Copy link" at bounding box center [306, 183] width 30 height 9
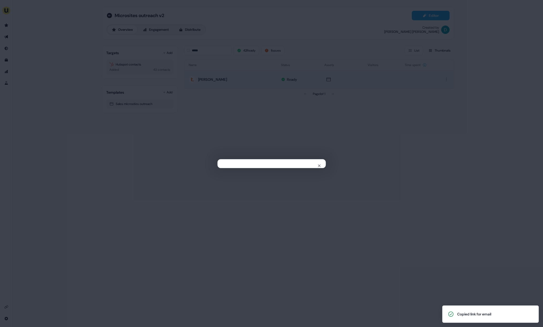
drag, startPoint x: 100, startPoint y: 59, endPoint x: 101, endPoint y: 41, distance: 17.7
click at [99, 58] on div "Close" at bounding box center [271, 163] width 543 height 327
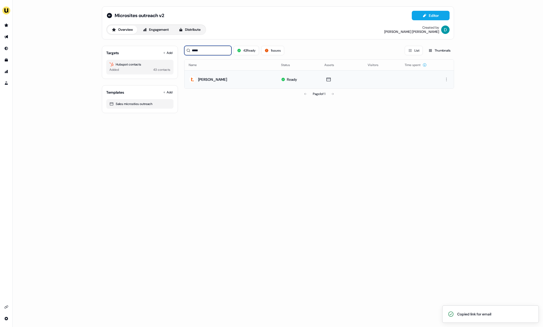
click at [215, 54] on input "*****" at bounding box center [207, 50] width 47 height 9
type input "*"
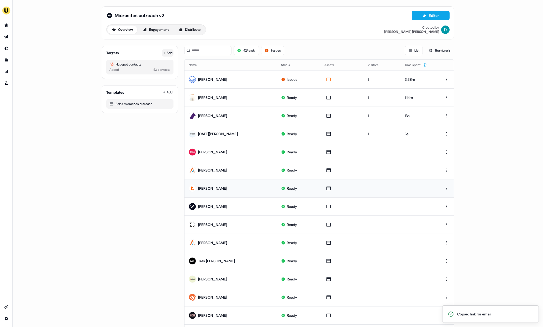
click at [167, 51] on button "Add" at bounding box center [168, 52] width 12 height 7
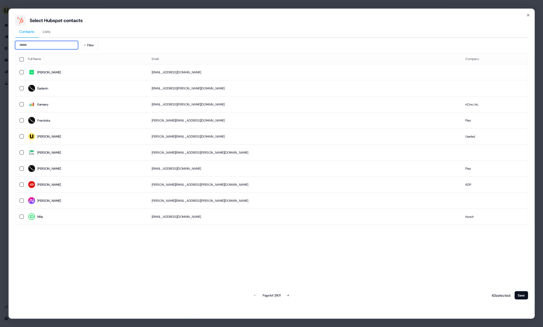
click at [55, 46] on input at bounding box center [46, 45] width 63 height 8
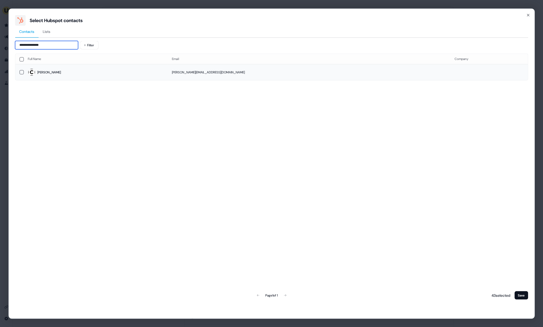
type input "**********"
click at [74, 71] on span "[PERSON_NAME]" at bounding box center [96, 72] width 136 height 7
click at [517, 294] on button "Save" at bounding box center [522, 295] width 14 height 8
click at [523, 296] on button "Save" at bounding box center [522, 295] width 14 height 8
click at [520, 293] on button "Save" at bounding box center [522, 295] width 14 height 8
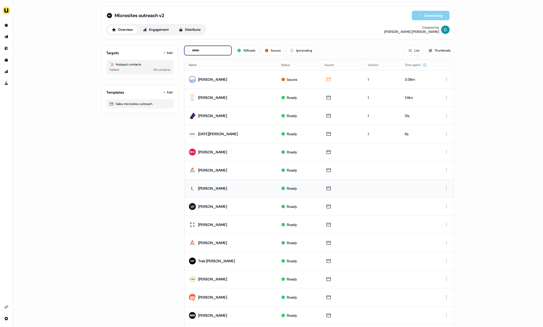
click at [207, 50] on input at bounding box center [207, 50] width 47 height 9
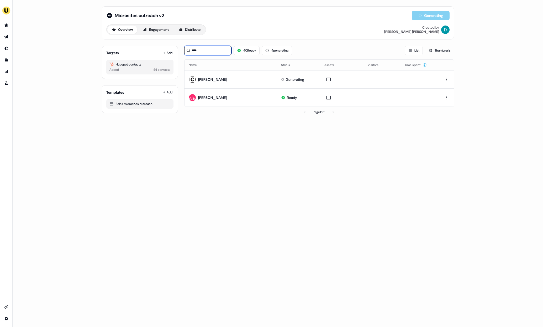
type input "****"
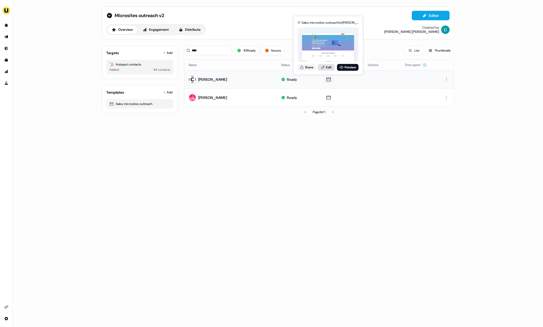
click at [327, 68] on link "Edit" at bounding box center [326, 67] width 17 height 7
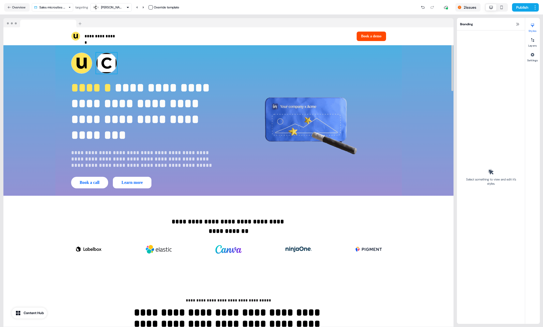
click at [105, 64] on img at bounding box center [106, 63] width 21 height 21
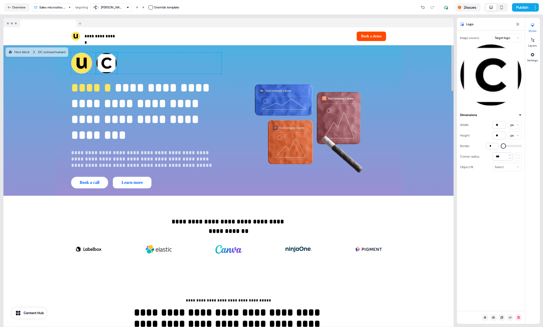
click at [512, 39] on html "**********" at bounding box center [271, 163] width 543 height 327
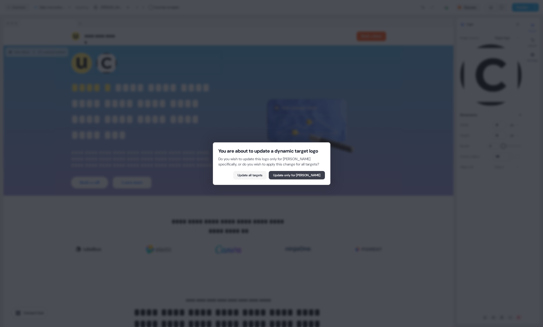
drag, startPoint x: 314, startPoint y: 177, endPoint x: 282, endPoint y: 151, distance: 41.6
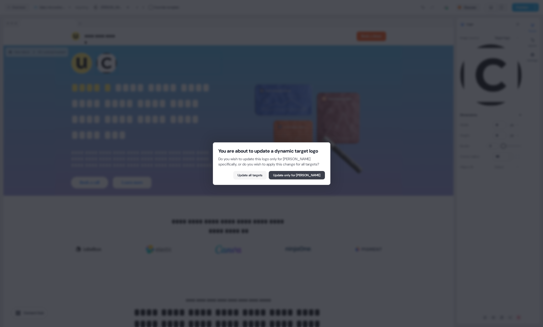
click at [314, 177] on button "Update only for Tracy S." at bounding box center [297, 175] width 56 height 8
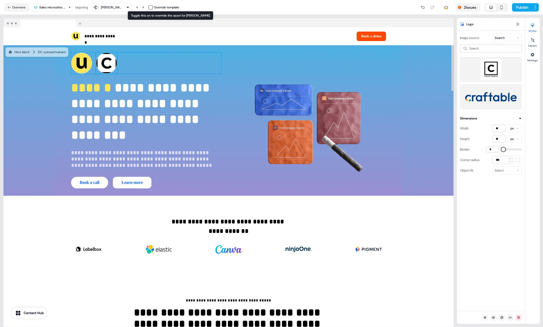
click at [150, 6] on button "button" at bounding box center [151, 7] width 4 height 4
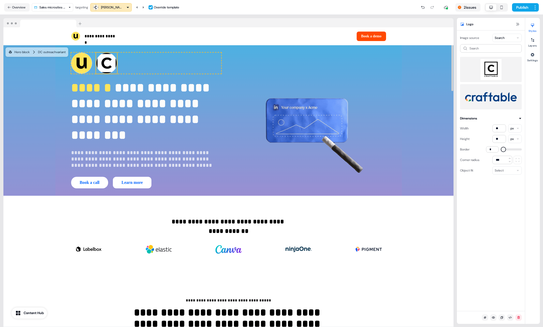
click at [509, 37] on html "**********" at bounding box center [271, 163] width 543 height 327
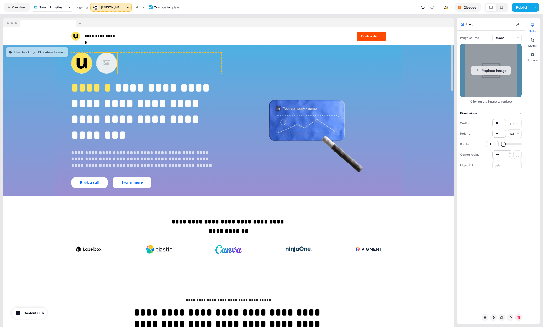
click at [493, 71] on button "Replace image" at bounding box center [492, 70] width 40 height 9
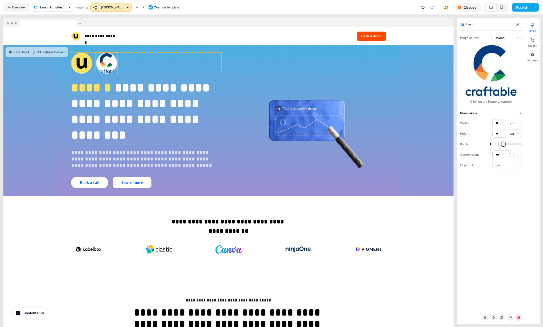
click at [512, 166] on div "Select" at bounding box center [507, 165] width 29 height 8
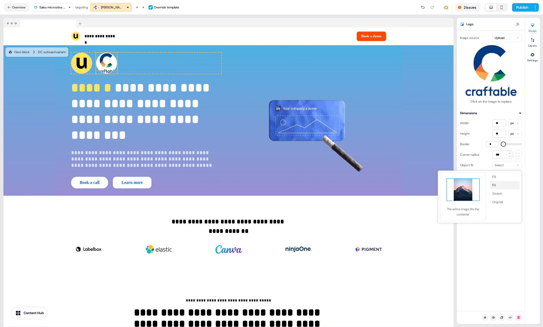
click at [506, 186] on button "Fit" at bounding box center [505, 185] width 29 height 8
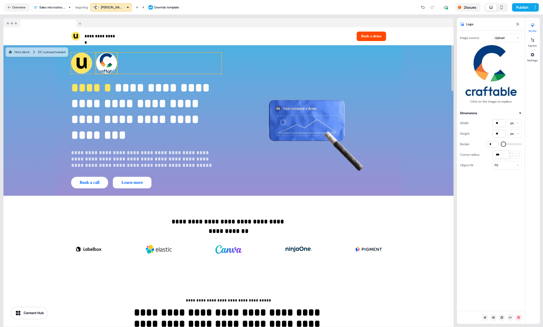
click at [116, 61] on img at bounding box center [106, 63] width 21 height 21
click at [513, 165] on div "Fit" at bounding box center [507, 165] width 29 height 8
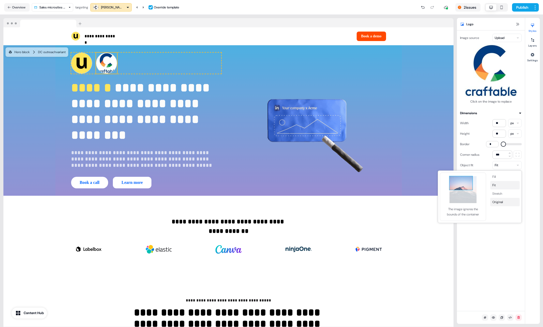
click at [507, 198] on button "Original" at bounding box center [505, 202] width 29 height 8
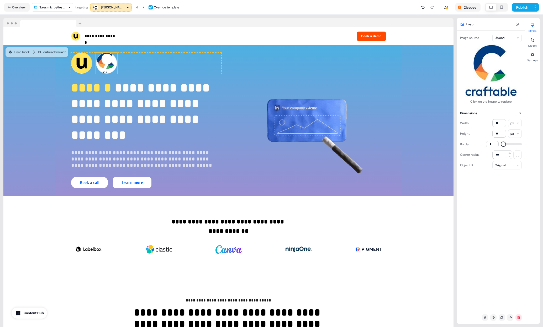
click at [506, 167] on div "Original" at bounding box center [500, 164] width 11 height 5
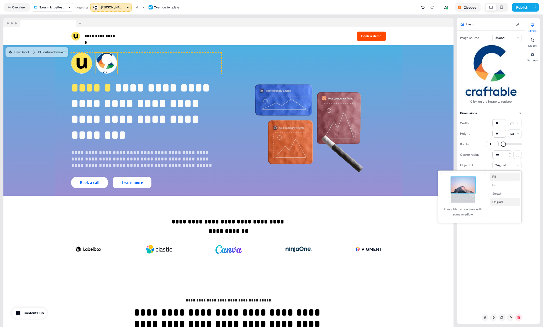
click at [503, 178] on button "Fill" at bounding box center [505, 176] width 29 height 8
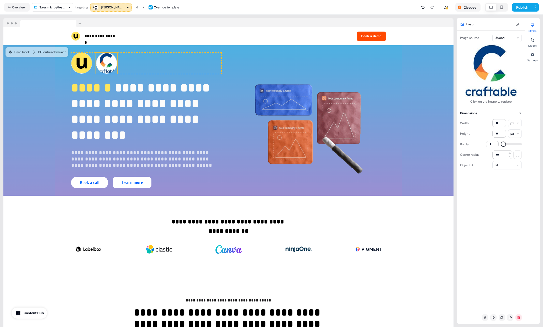
click at [501, 165] on div "Fill" at bounding box center [507, 165] width 29 height 8
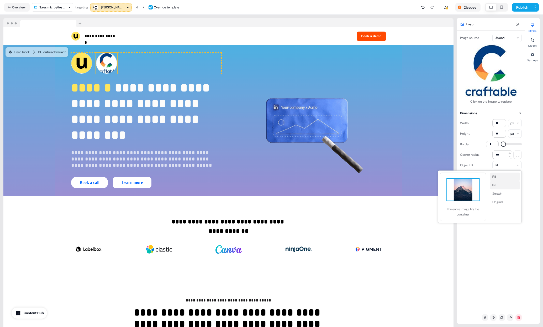
click at [505, 184] on button "Fit" at bounding box center [505, 185] width 29 height 8
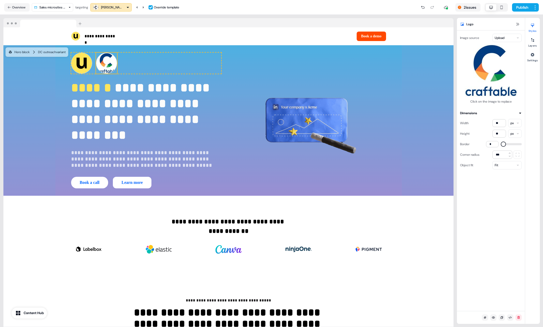
click at [517, 124] on html "**********" at bounding box center [271, 163] width 543 height 327
click at [505, 163] on div "Fit" at bounding box center [507, 165] width 29 height 8
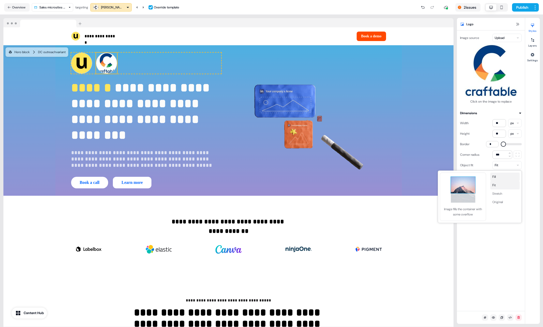
click at [507, 180] on button "Fill" at bounding box center [505, 176] width 29 height 8
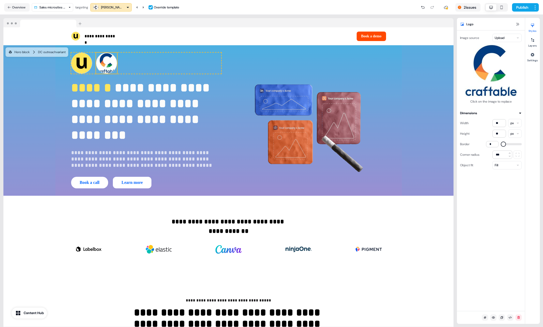
click at [504, 167] on div "Fill" at bounding box center [507, 165] width 29 height 8
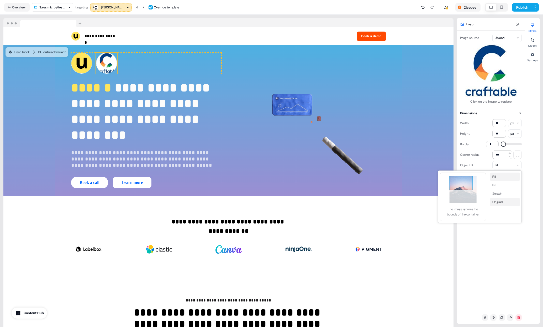
click at [507, 199] on button "Original" at bounding box center [505, 202] width 29 height 8
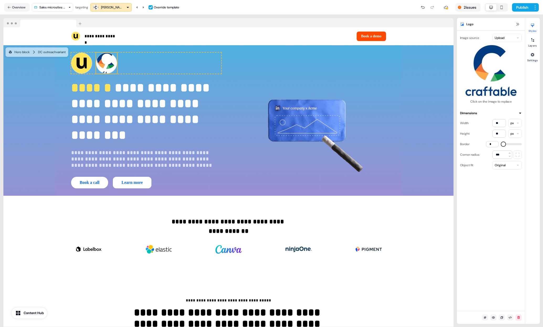
click at [503, 168] on div "Original" at bounding box center [507, 165] width 29 height 8
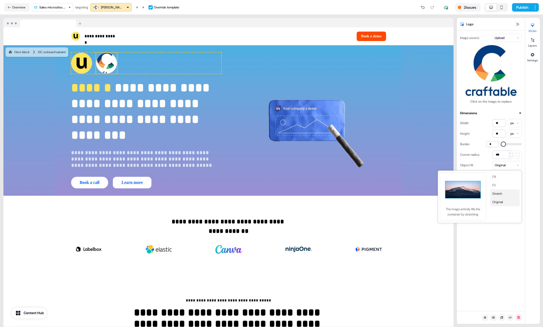
click at [505, 191] on button "Stretch" at bounding box center [505, 193] width 29 height 8
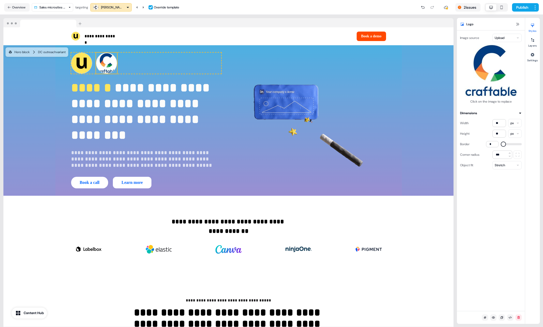
click at [511, 163] on div "Stretch" at bounding box center [507, 165] width 29 height 8
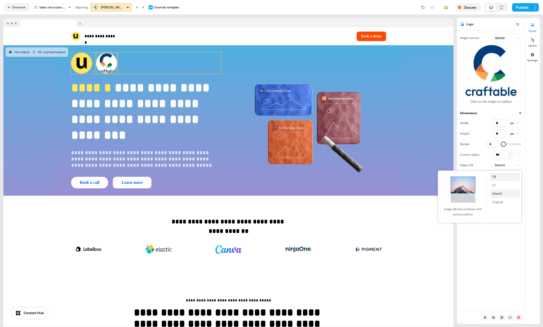
click at [506, 174] on button "Fill" at bounding box center [505, 176] width 29 height 8
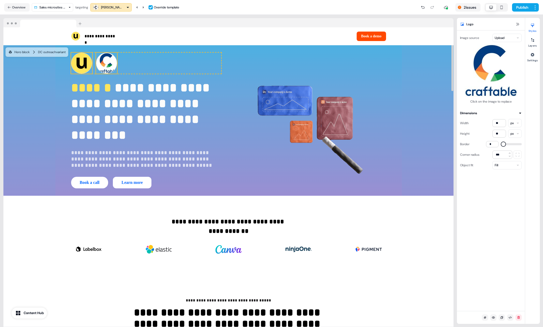
click at [89, 65] on img at bounding box center [81, 63] width 21 height 21
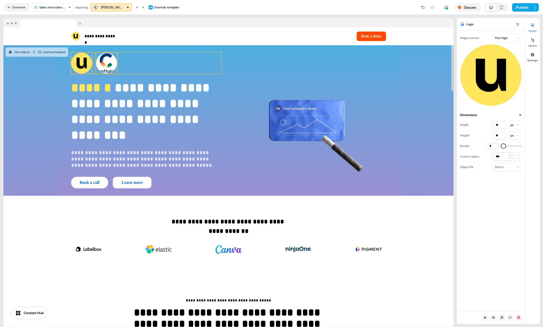
click at [107, 65] on img at bounding box center [106, 63] width 21 height 21
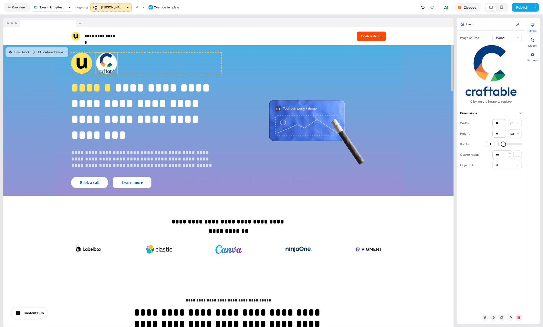
click at [514, 162] on div "Fill" at bounding box center [507, 165] width 29 height 8
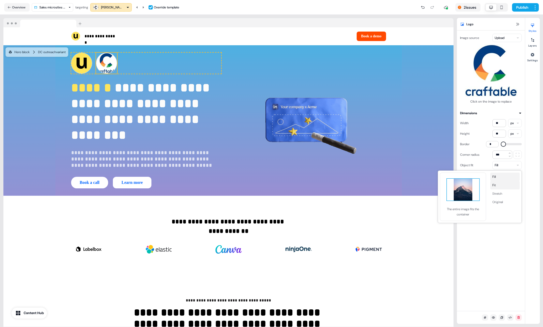
click at [506, 183] on button "Fit" at bounding box center [505, 185] width 29 height 8
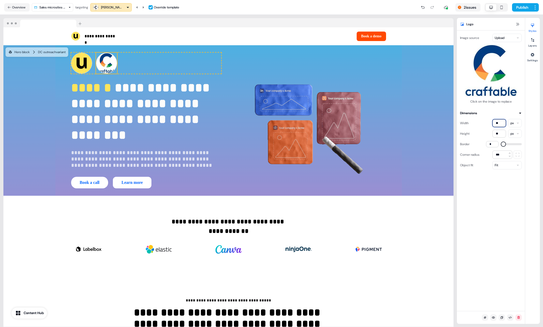
click at [499, 122] on input "**" at bounding box center [500, 123] width 14 height 8
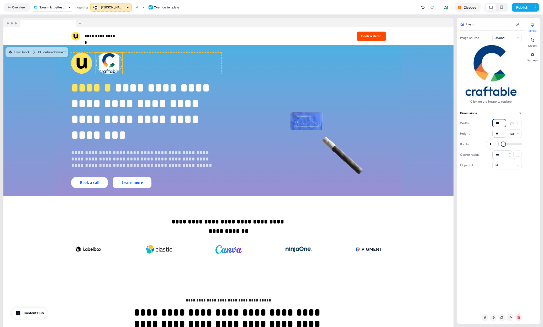
type input "***"
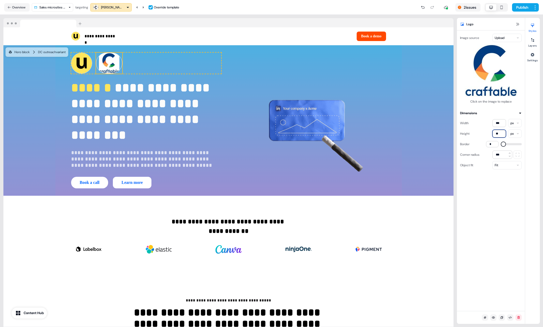
click at [498, 132] on input "**" at bounding box center [500, 134] width 14 height 8
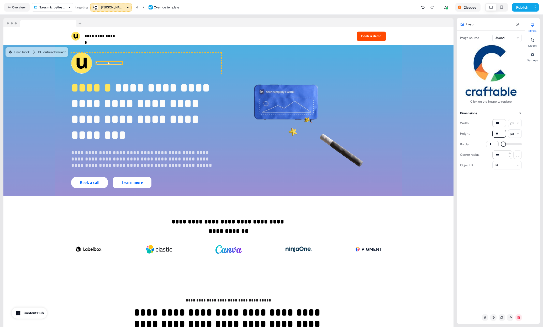
click at [499, 36] on html "**********" at bounding box center [271, 163] width 543 height 327
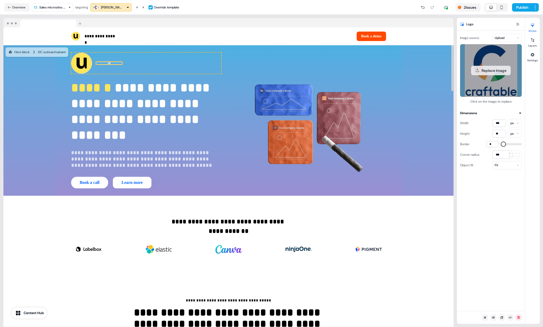
click at [491, 70] on button "Replace image" at bounding box center [492, 70] width 40 height 9
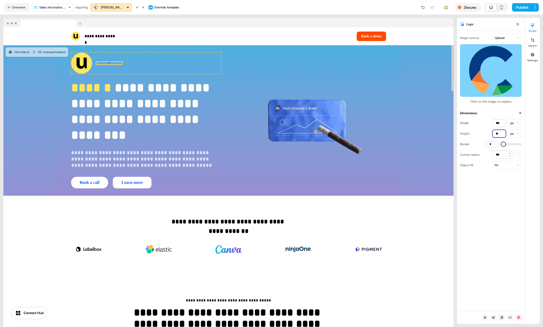
click at [500, 134] on input "**" at bounding box center [500, 134] width 14 height 8
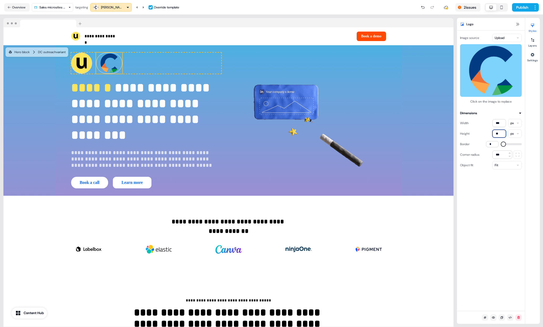
type input "**"
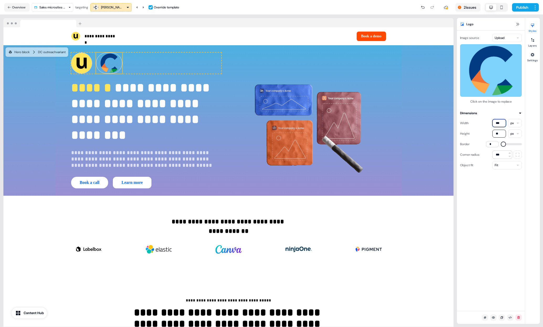
click at [502, 123] on input "***" at bounding box center [500, 123] width 14 height 8
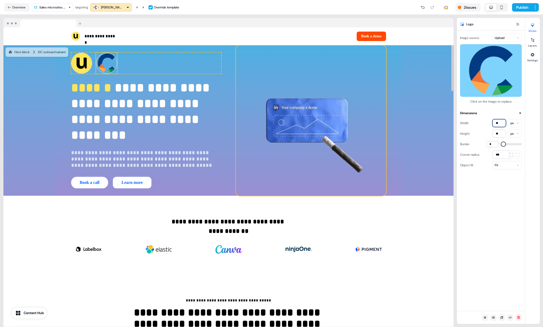
type input "**"
click at [386, 123] on img at bounding box center [311, 120] width 150 height 150
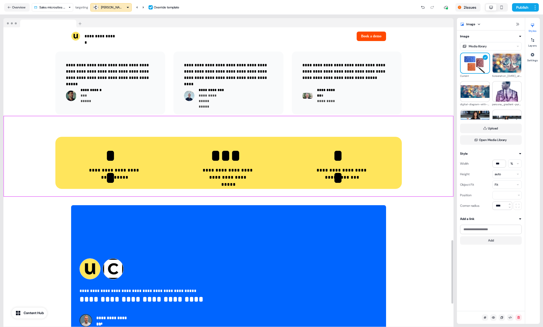
scroll to position [1110, 0]
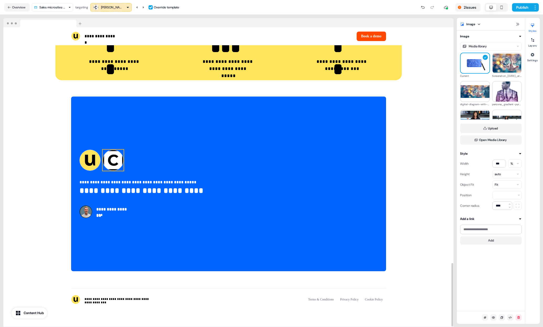
click at [110, 157] on img at bounding box center [113, 159] width 21 height 21
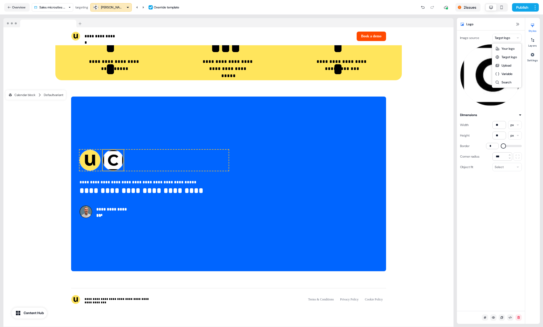
click at [518, 38] on html "**********" at bounding box center [271, 163] width 543 height 327
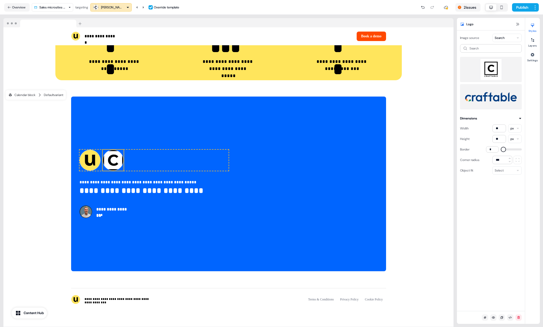
click at [475, 54] on div "Search" at bounding box center [491, 76] width 62 height 65
click at [507, 36] on html "**********" at bounding box center [271, 163] width 543 height 327
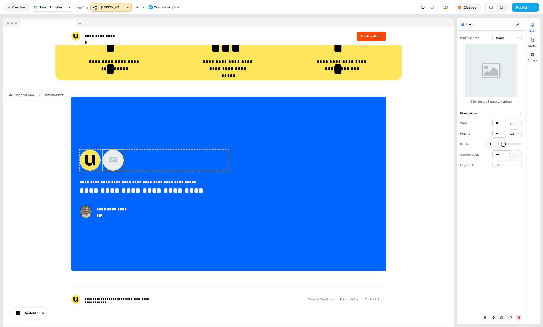
click at [499, 72] on button "Replace image" at bounding box center [492, 70] width 40 height 9
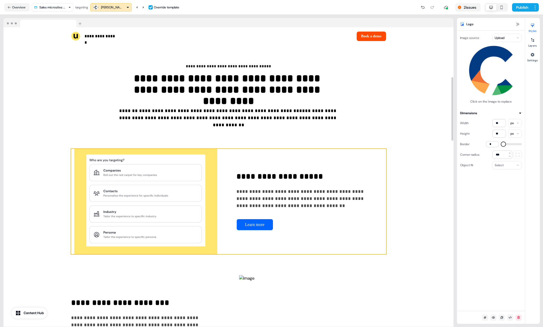
scroll to position [0, 0]
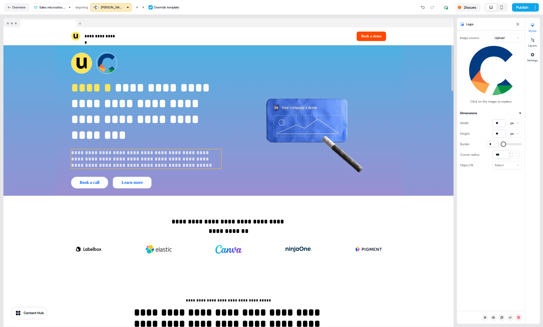
click at [150, 153] on p "**********" at bounding box center [146, 158] width 150 height 19
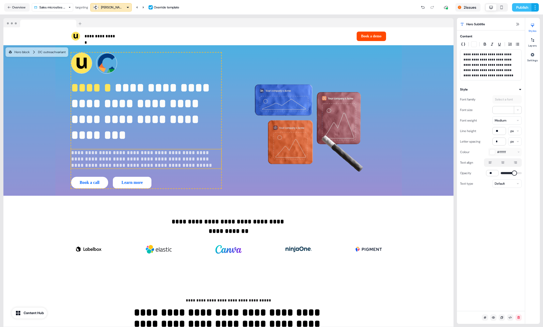
click at [520, 11] on button "Publish" at bounding box center [521, 7] width 19 height 8
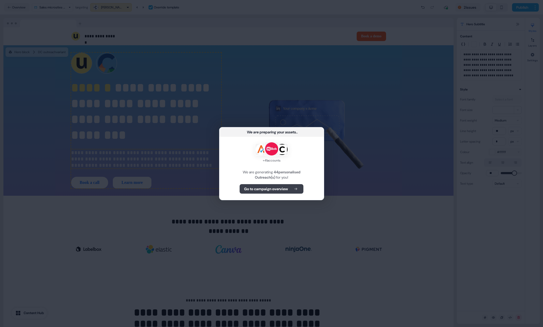
click at [272, 190] on b "Go to campaign overview" at bounding box center [266, 188] width 44 height 5
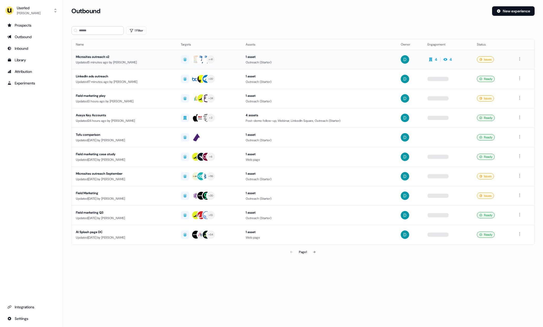
click at [149, 54] on div "Microsites outreach v2" at bounding box center [124, 56] width 97 height 5
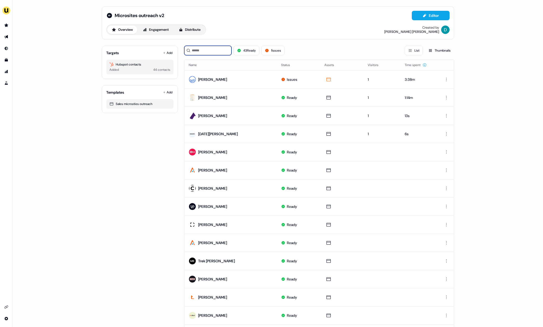
click at [202, 52] on input at bounding box center [207, 50] width 47 height 9
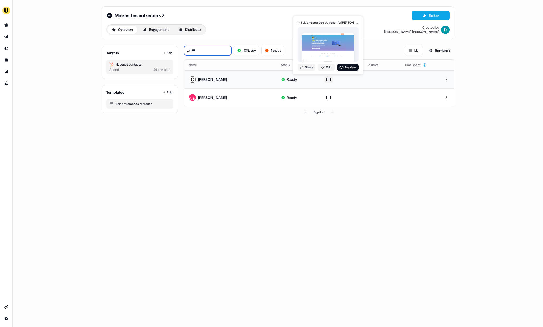
type input "***"
click at [302, 62] on div "Sales microsties outreach for [PERSON_NAME] (overridden) Share Edit Preview" at bounding box center [328, 45] width 63 height 55
click at [305, 72] on div "Sales microsties outreach for [PERSON_NAME] (overridden) Share Edit Preview" at bounding box center [328, 45] width 63 height 55
click at [312, 70] on button "Share" at bounding box center [307, 67] width 18 height 7
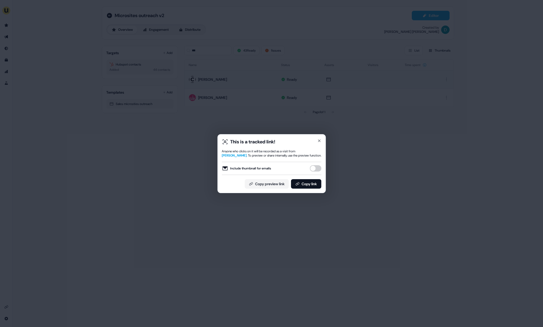
drag, startPoint x: 317, startPoint y: 164, endPoint x: 317, endPoint y: 170, distance: 6.3
click at [317, 165] on div "Include thumbnail for emails" at bounding box center [272, 168] width 100 height 13
click at [315, 175] on div "This is a tracked link! Anyone who clicks on it will be recorded as a visit fro…" at bounding box center [272, 163] width 100 height 50
click at [315, 170] on button "Include thumbnail for emails" at bounding box center [316, 168] width 12 height 6
click at [313, 183] on button "Copy link" at bounding box center [306, 183] width 30 height 9
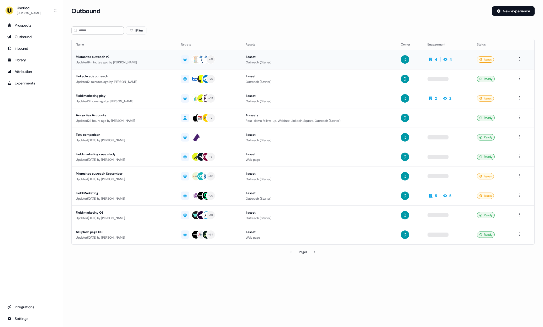
click at [150, 65] on td "Microsites outreach v2 Updated 9 minutes ago by David Cruickshank" at bounding box center [124, 59] width 105 height 19
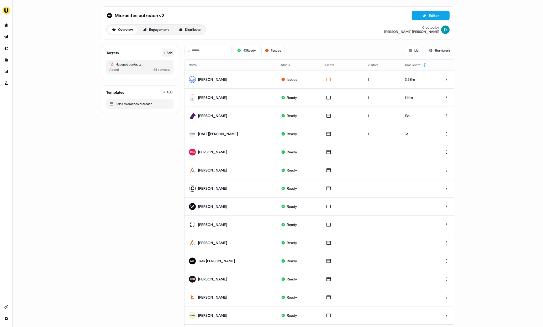
click at [167, 54] on button "Add" at bounding box center [168, 52] width 12 height 7
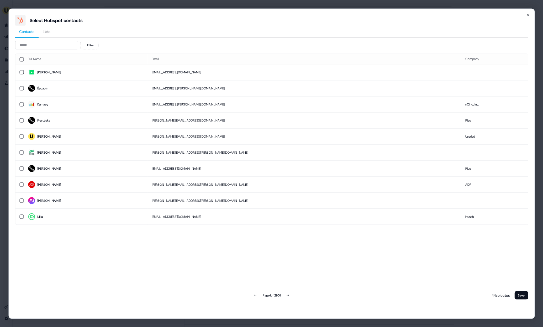
click at [51, 49] on div "Filter Full Name Email Company Raj rajb@cybcube.com Éadaoin eadaoin.murphy@ple…" at bounding box center [272, 170] width 514 height 259
click at [50, 46] on input at bounding box center [46, 45] width 63 height 8
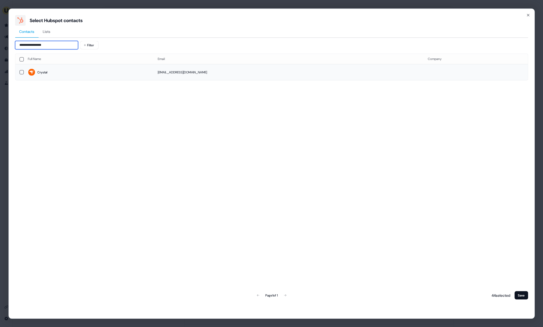
type input "**********"
click at [72, 73] on span "Crystal" at bounding box center [89, 72] width 122 height 7
click at [523, 296] on button "Save" at bounding box center [522, 295] width 14 height 8
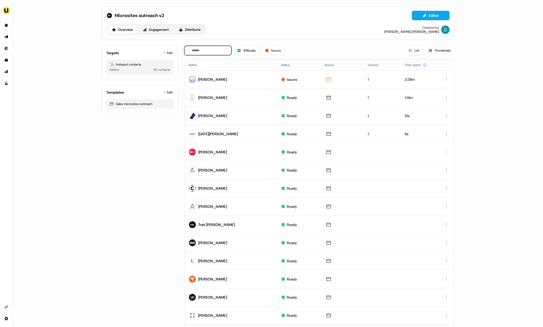
click at [223, 54] on input at bounding box center [207, 50] width 47 height 9
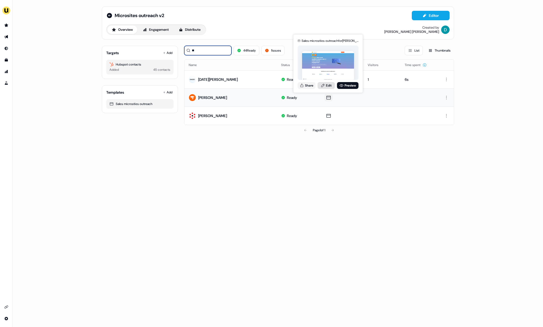
type input "**"
click at [334, 83] on link "Edit" at bounding box center [326, 85] width 17 height 7
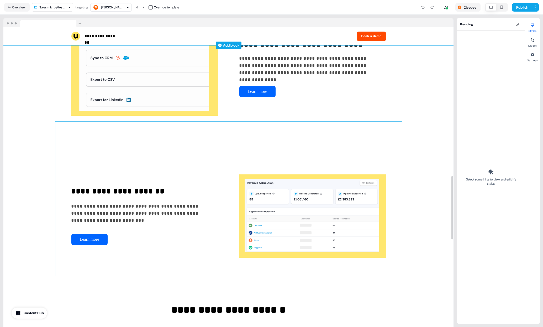
scroll to position [700, 0]
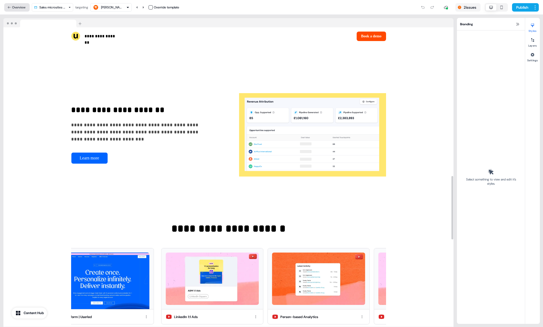
click at [21, 7] on button "Overview" at bounding box center [16, 7] width 25 height 8
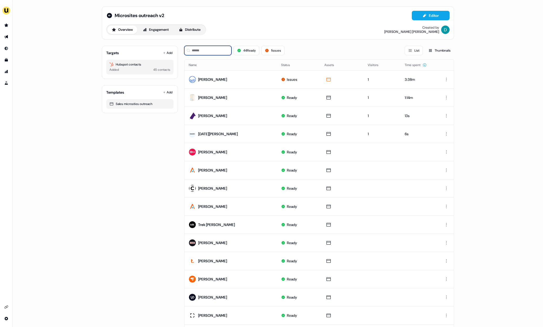
click at [209, 54] on input at bounding box center [207, 50] width 47 height 9
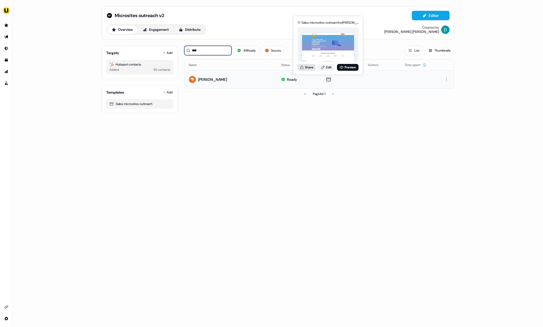
type input "****"
click at [312, 70] on button "Share" at bounding box center [307, 67] width 18 height 7
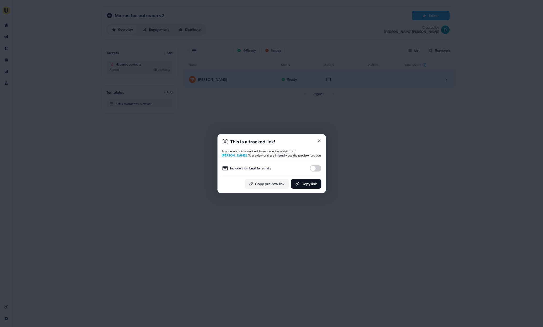
click at [314, 174] on div "Include thumbnail for emails" at bounding box center [272, 168] width 100 height 13
drag, startPoint x: 314, startPoint y: 169, endPoint x: 314, endPoint y: 184, distance: 15.5
click at [314, 175] on div "Include thumbnail for emails" at bounding box center [272, 168] width 100 height 13
click at [314, 184] on button "Copy link" at bounding box center [306, 183] width 30 height 9
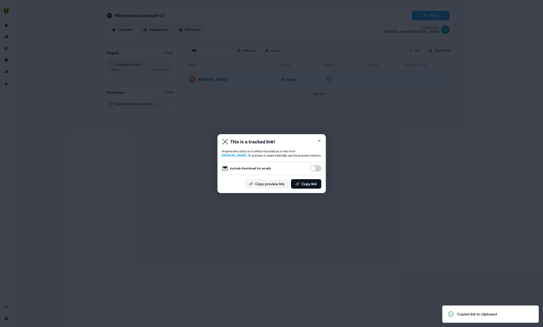
click at [314, 169] on button "Include thumbnail for emails" at bounding box center [316, 168] width 12 height 6
click at [315, 188] on button "Copy link" at bounding box center [306, 183] width 30 height 9
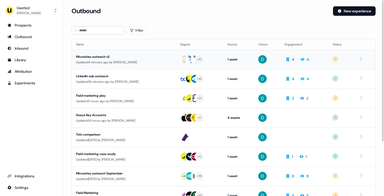
click at [164, 54] on div "Microsites outreach v2" at bounding box center [123, 56] width 95 height 5
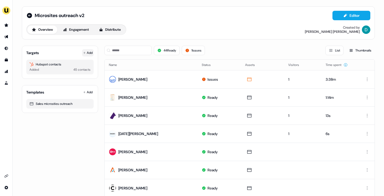
click at [84, 53] on icon at bounding box center [84, 52] width 3 height 3
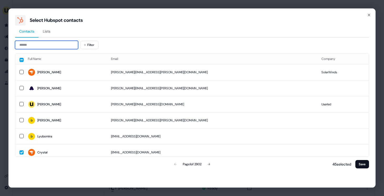
click at [55, 44] on input at bounding box center [46, 45] width 63 height 8
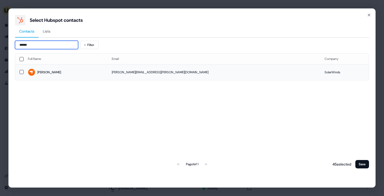
type input "******"
click at [74, 74] on span "[PERSON_NAME]" at bounding box center [65, 72] width 75 height 7
click at [365, 159] on div "46 selected Save" at bounding box center [349, 164] width 39 height 11
click at [362, 162] on button "Save" at bounding box center [362, 164] width 14 height 8
click at [365, 162] on button "Save" at bounding box center [362, 164] width 14 height 8
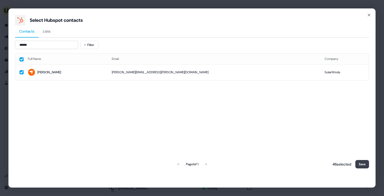
click at [365, 162] on button "Save" at bounding box center [362, 164] width 14 height 8
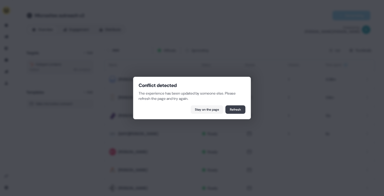
click at [234, 110] on button "Refresh" at bounding box center [235, 109] width 20 height 8
click at [234, 110] on td "Ready" at bounding box center [218, 115] width 43 height 18
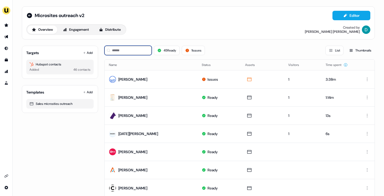
click at [128, 55] on input at bounding box center [127, 50] width 47 height 9
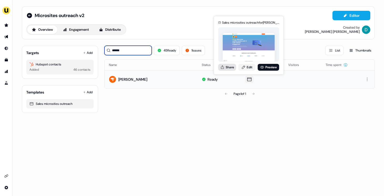
type input "******"
click at [232, 68] on button "Share" at bounding box center [227, 67] width 18 height 7
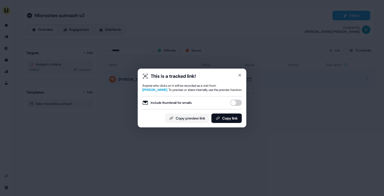
click at [236, 101] on button "Include thumbnail for emails" at bounding box center [236, 103] width 12 height 6
click at [235, 116] on button "Copy link" at bounding box center [226, 117] width 30 height 9
